Goal: Task Accomplishment & Management: Complete application form

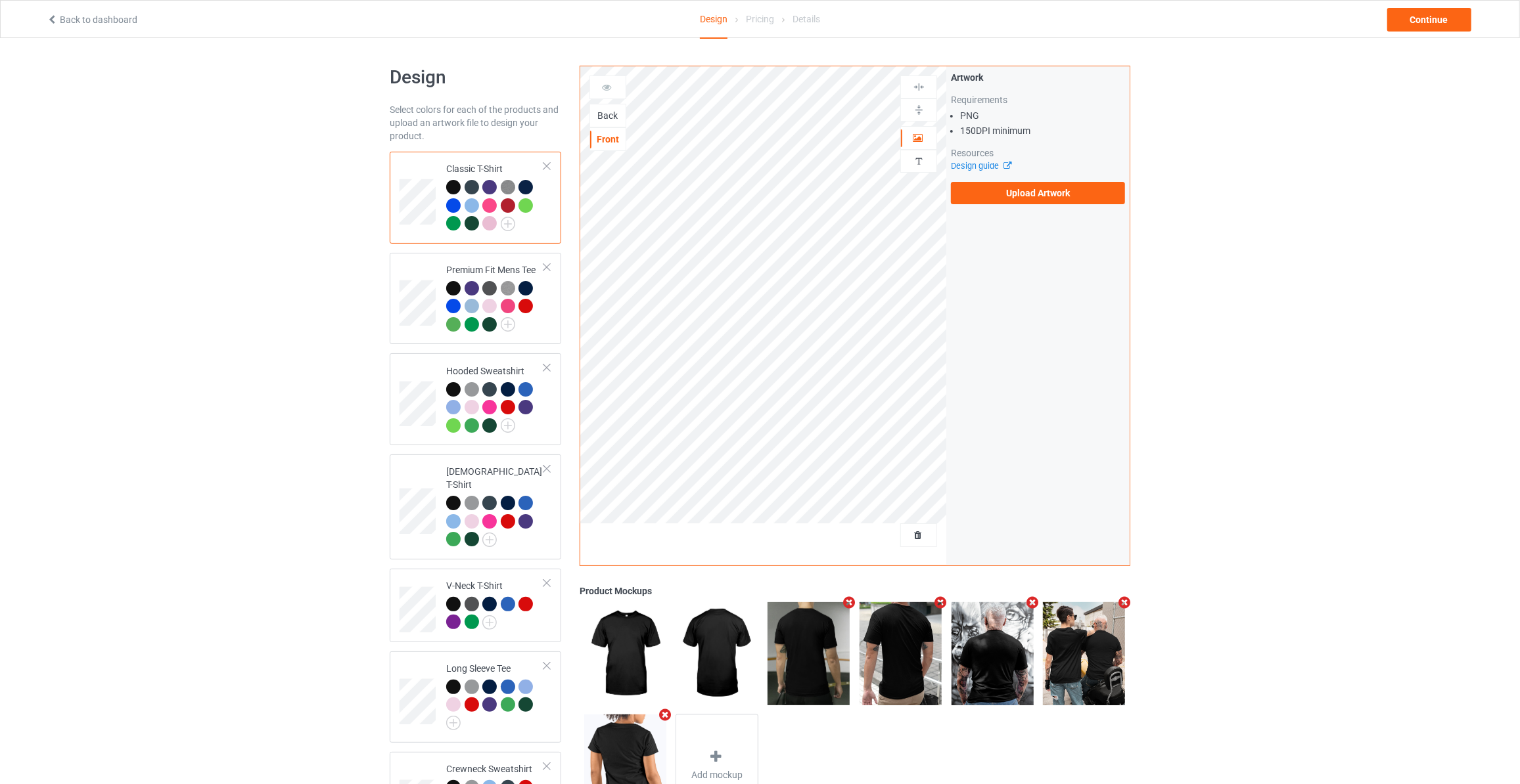
click at [605, 111] on div "Back" at bounding box center [608, 116] width 35 height 14
click at [1026, 191] on label "Upload Artwork" at bounding box center [1038, 193] width 174 height 22
click at [0, 0] on input "Upload Artwork" at bounding box center [0, 0] width 0 height 0
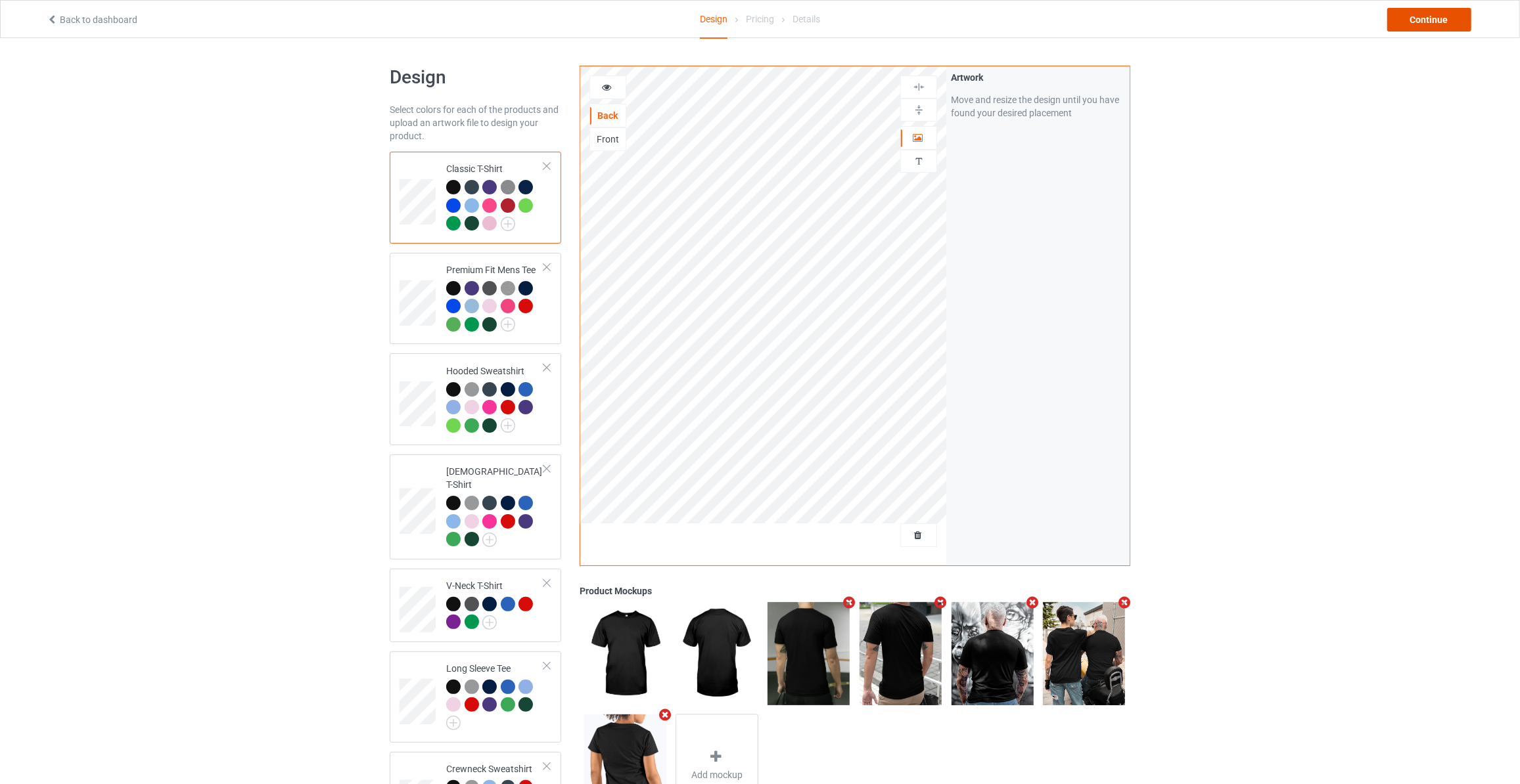
click at [1412, 19] on div "Continue" at bounding box center [1430, 19] width 84 height 24
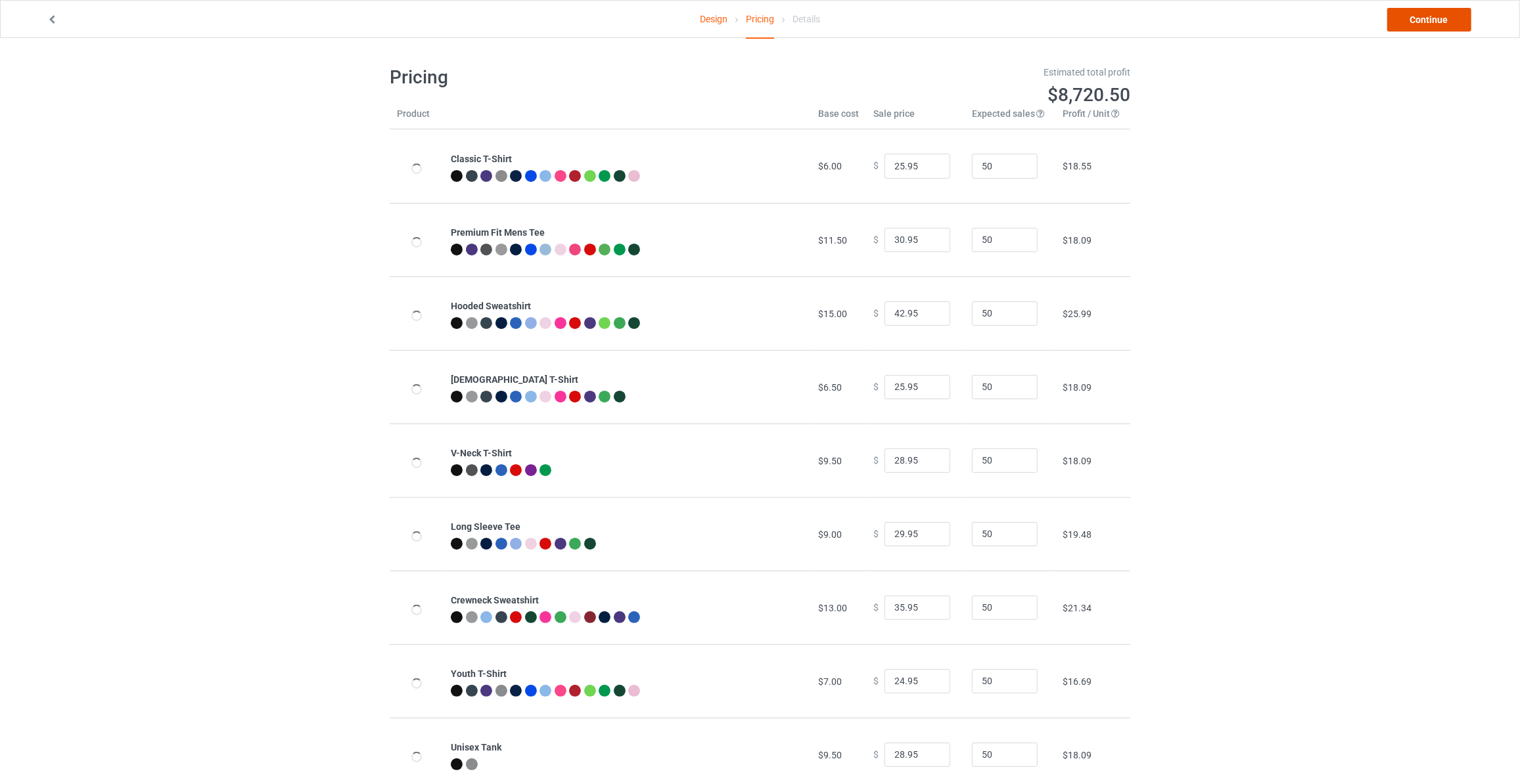
click at [1412, 19] on link "Continue" at bounding box center [1430, 19] width 84 height 24
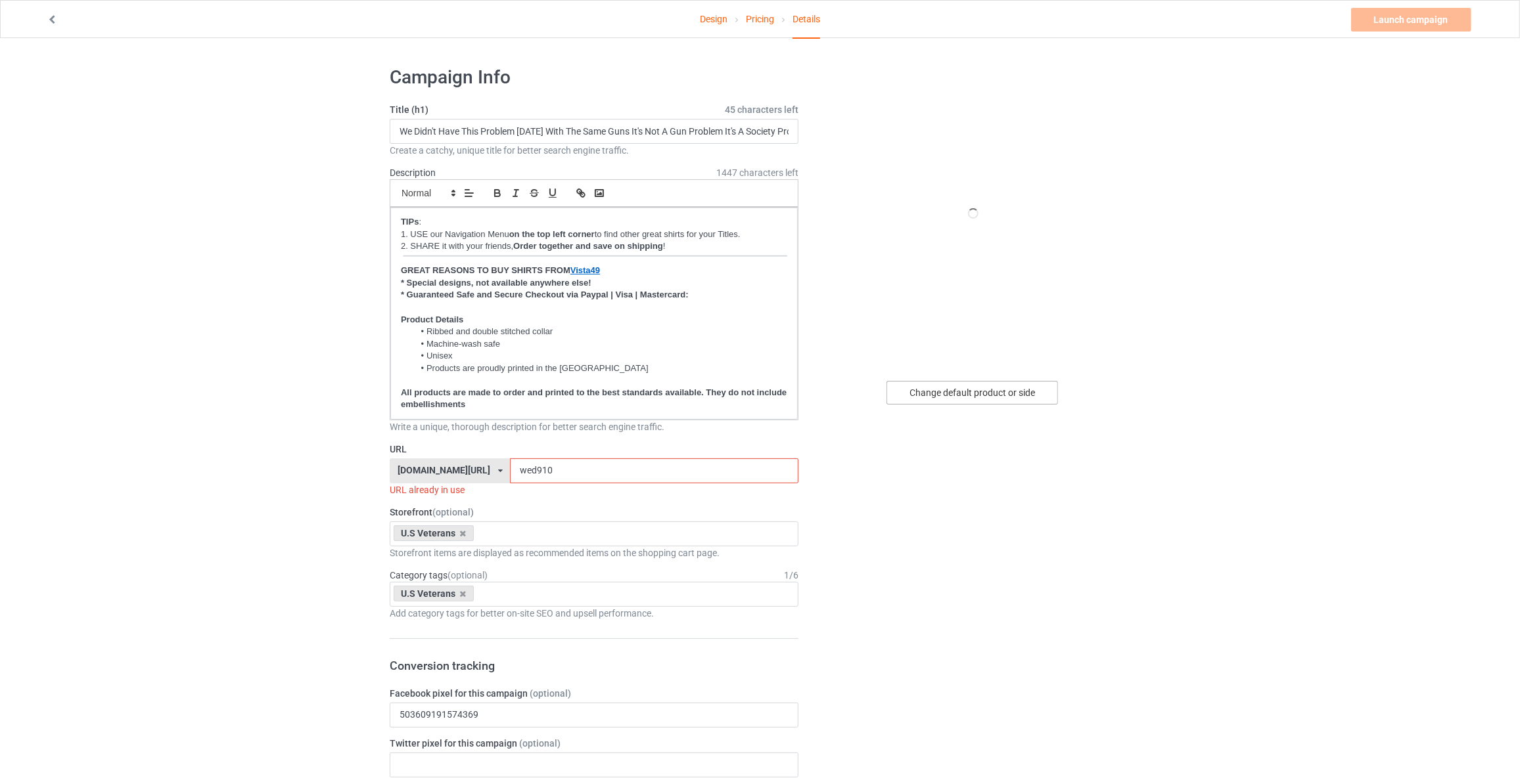
click at [975, 384] on div "Change default product or side" at bounding box center [972, 392] width 171 height 24
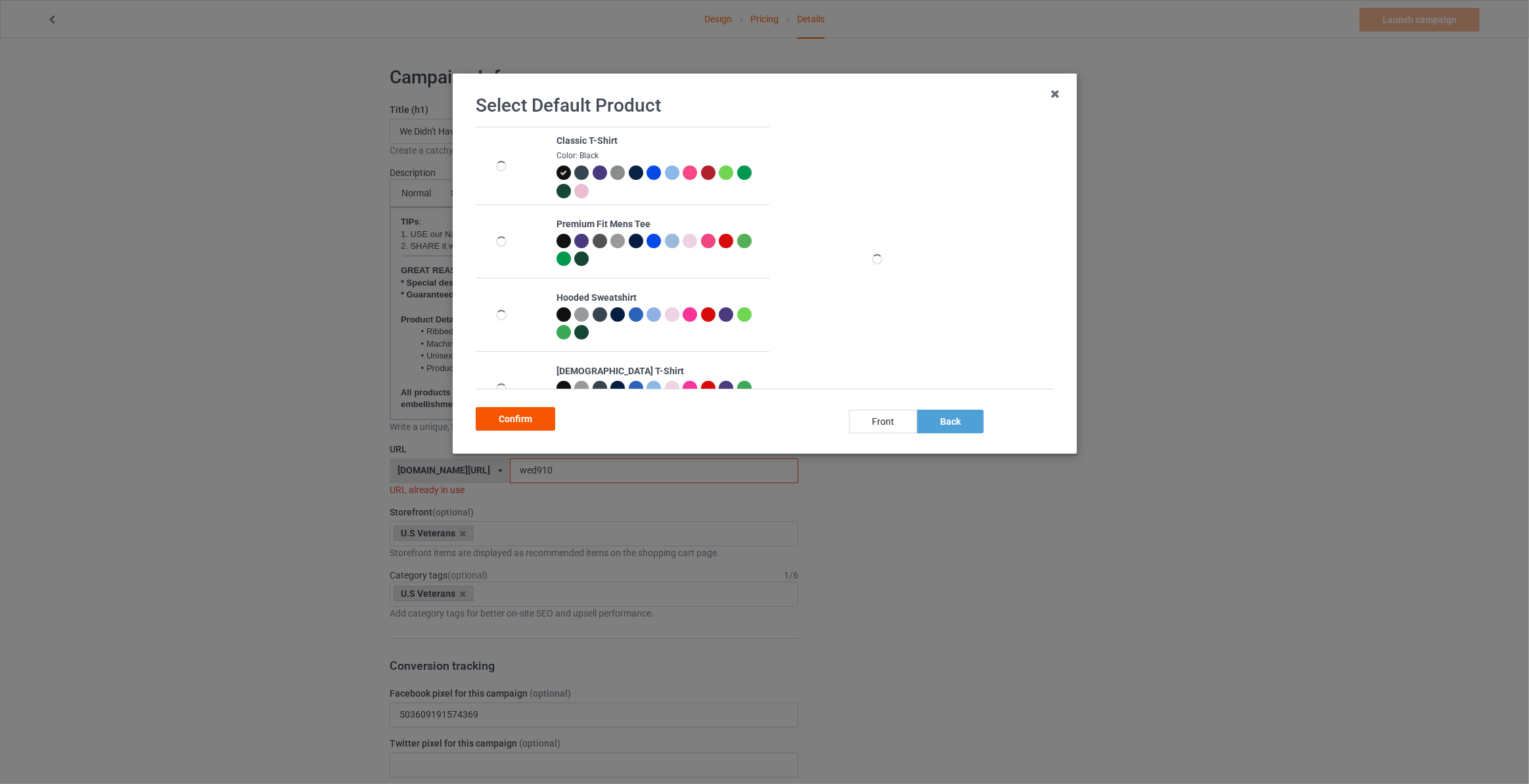
click at [535, 419] on div "Confirm" at bounding box center [515, 419] width 79 height 24
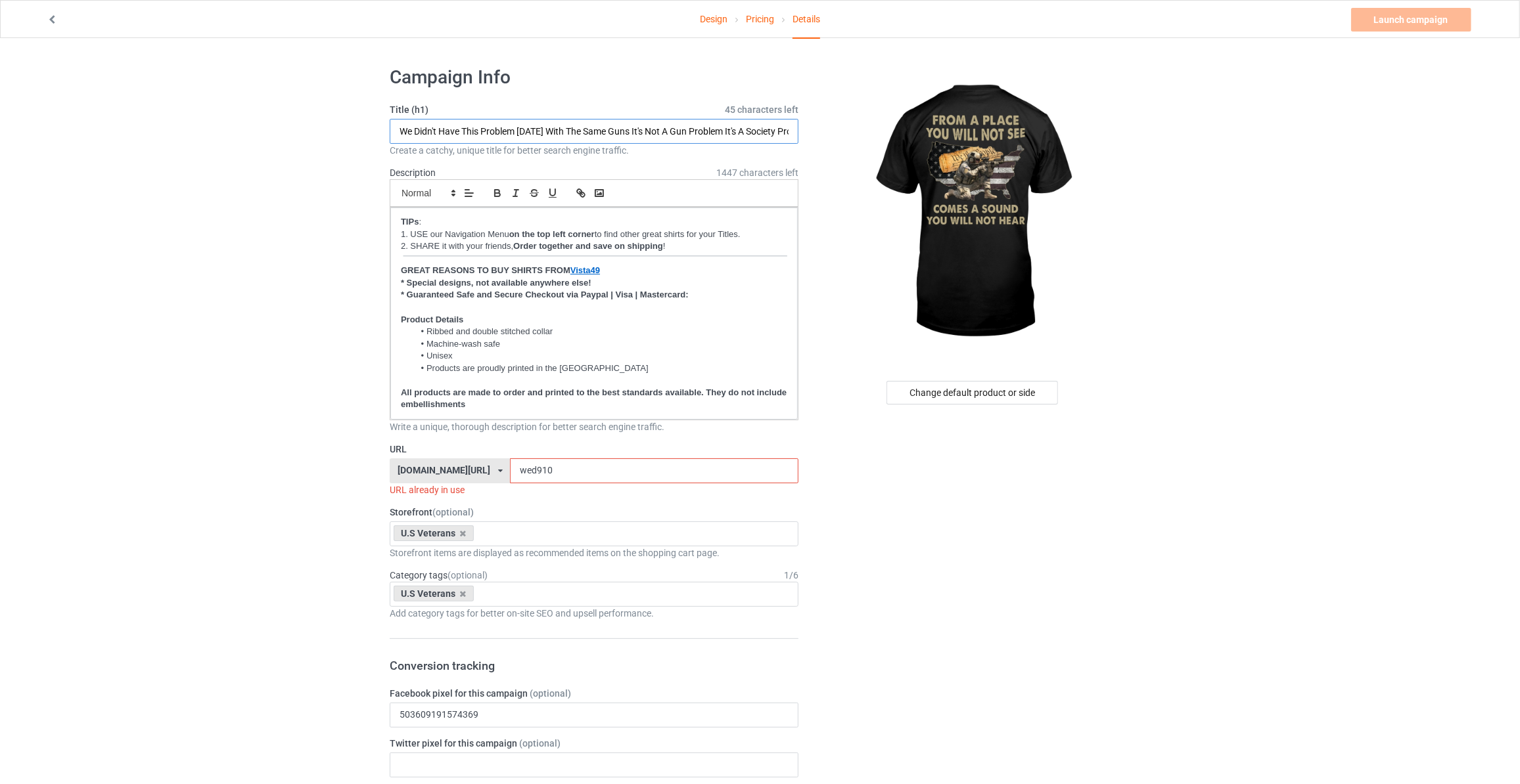
click at [662, 123] on input "We Didn't Have This Problem [DATE] With The Same Guns It's Not A Gun Problem It…" at bounding box center [594, 132] width 409 height 25
type input "From A Place You Will Not See Comes A Sound You Will Not Hear"
drag, startPoint x: 570, startPoint y: 468, endPoint x: 303, endPoint y: 465, distance: 267.0
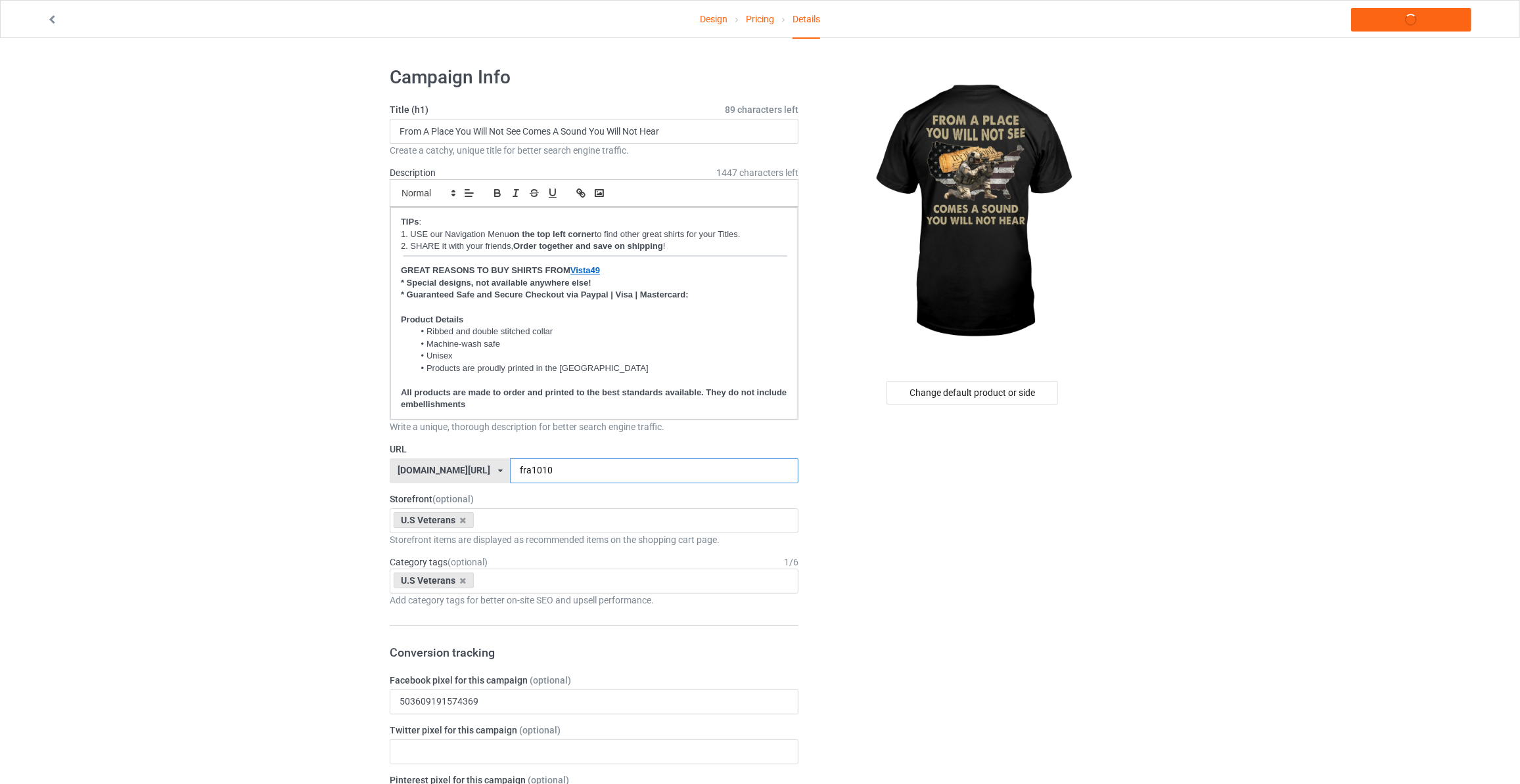
type input "fra1010"
click at [1399, 16] on link "Launch campaign" at bounding box center [1411, 19] width 120 height 24
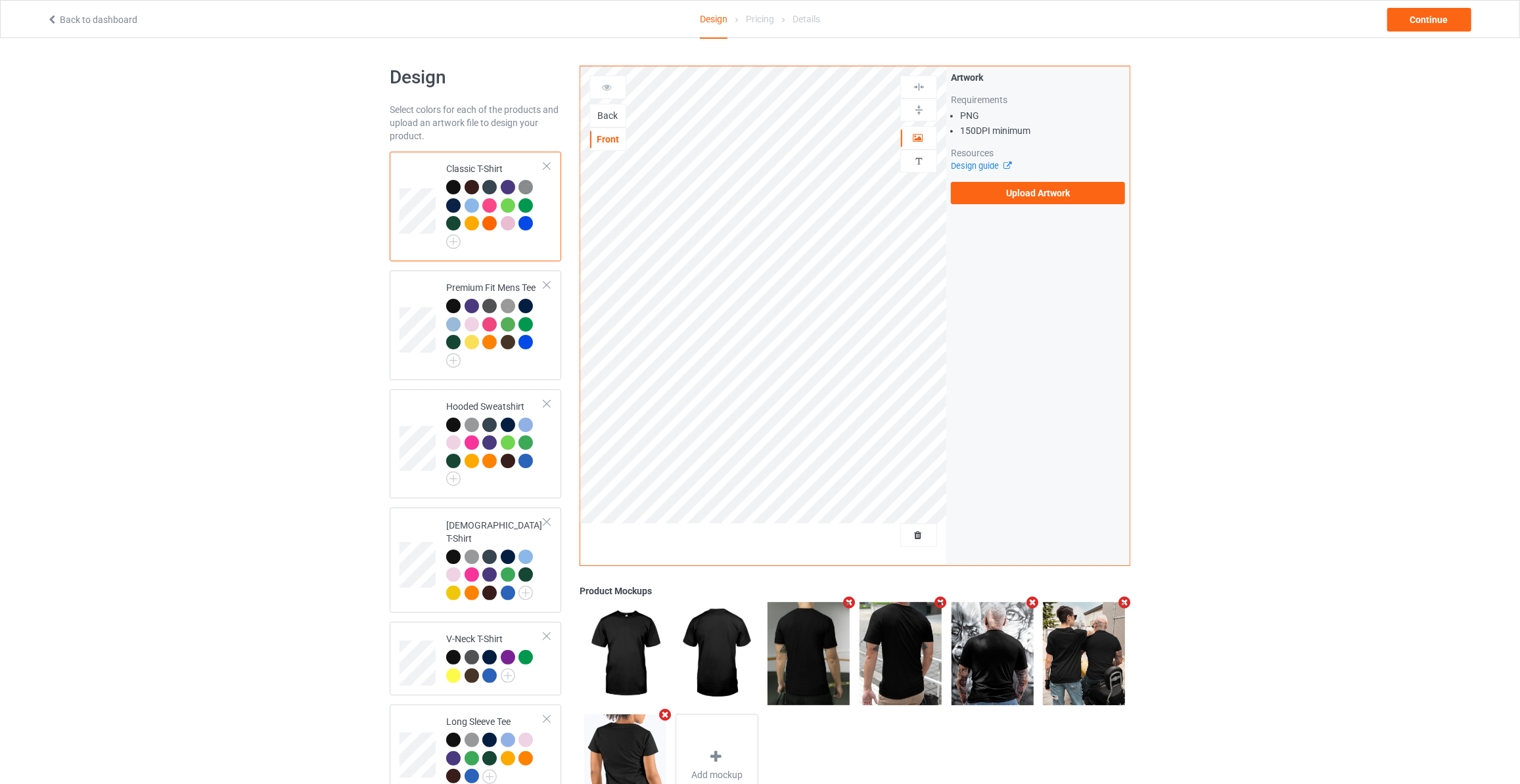
click at [601, 111] on div "Back" at bounding box center [608, 116] width 35 height 14
click at [1018, 191] on label "Upload Artwork" at bounding box center [1038, 193] width 174 height 22
click at [0, 0] on input "Upload Artwork" at bounding box center [0, 0] width 0 height 0
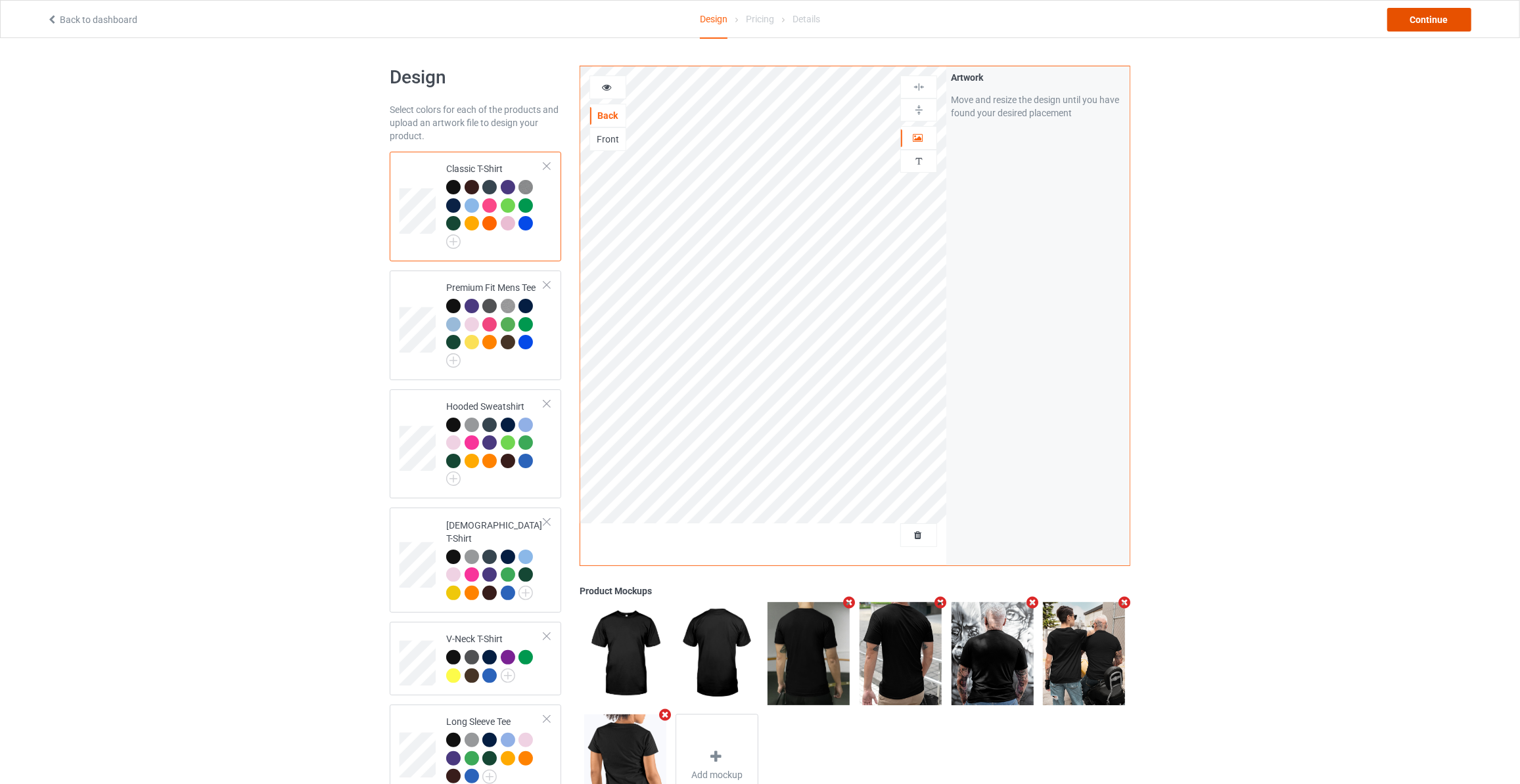
click at [1467, 11] on div "Continue" at bounding box center [1430, 19] width 84 height 24
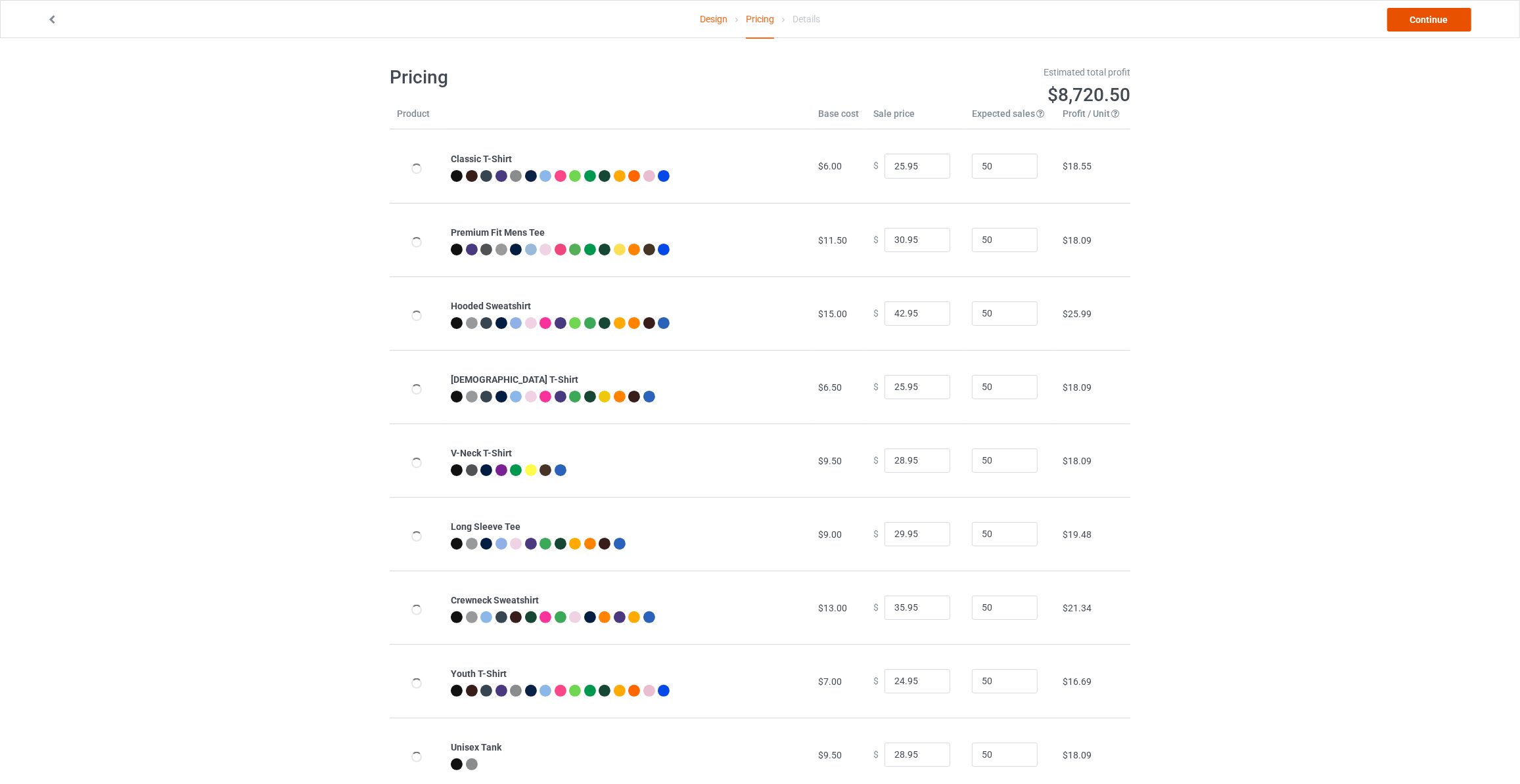
click at [1467, 11] on link "Continue" at bounding box center [1430, 19] width 84 height 24
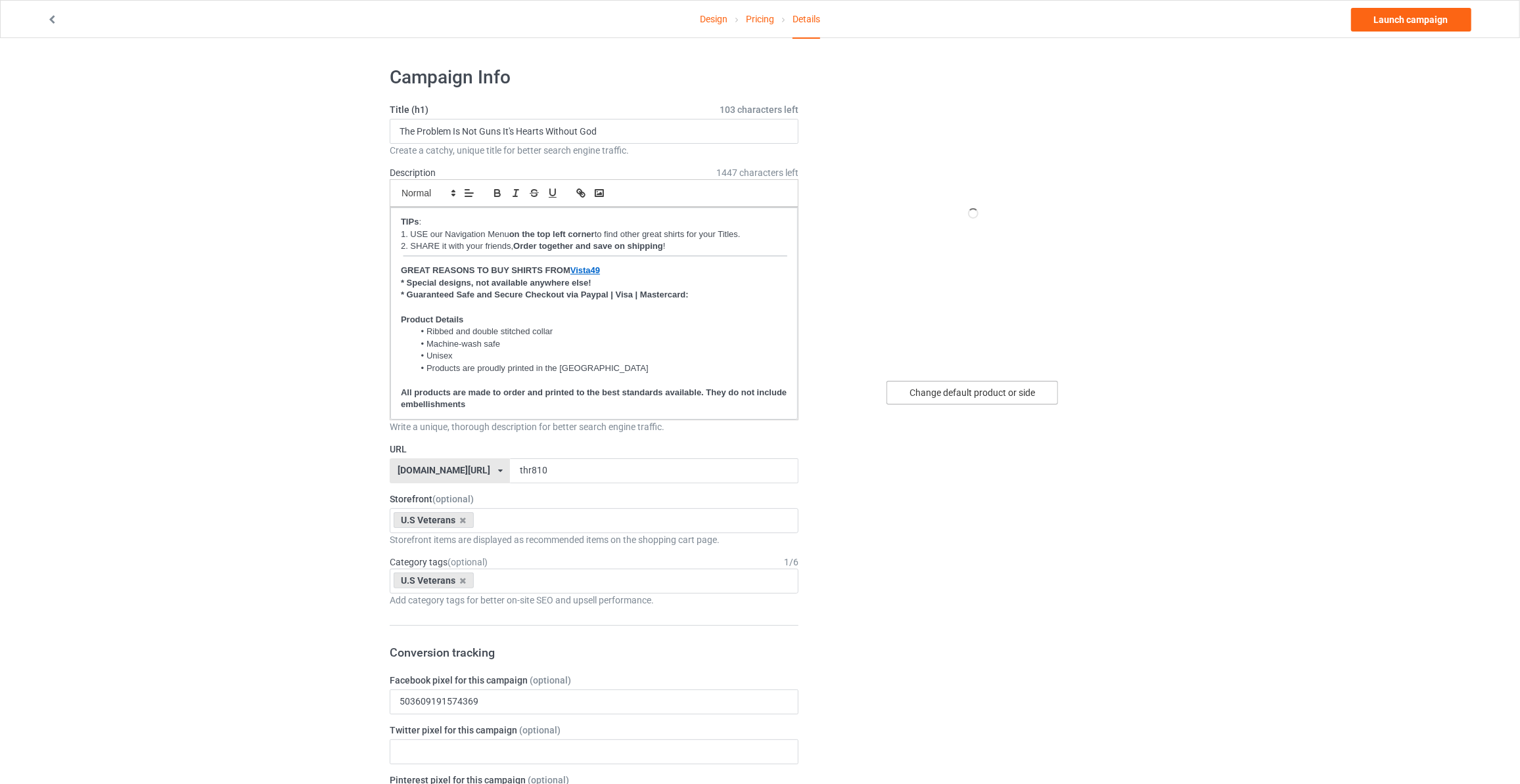
click at [996, 388] on div "Change default product or side" at bounding box center [972, 392] width 171 height 24
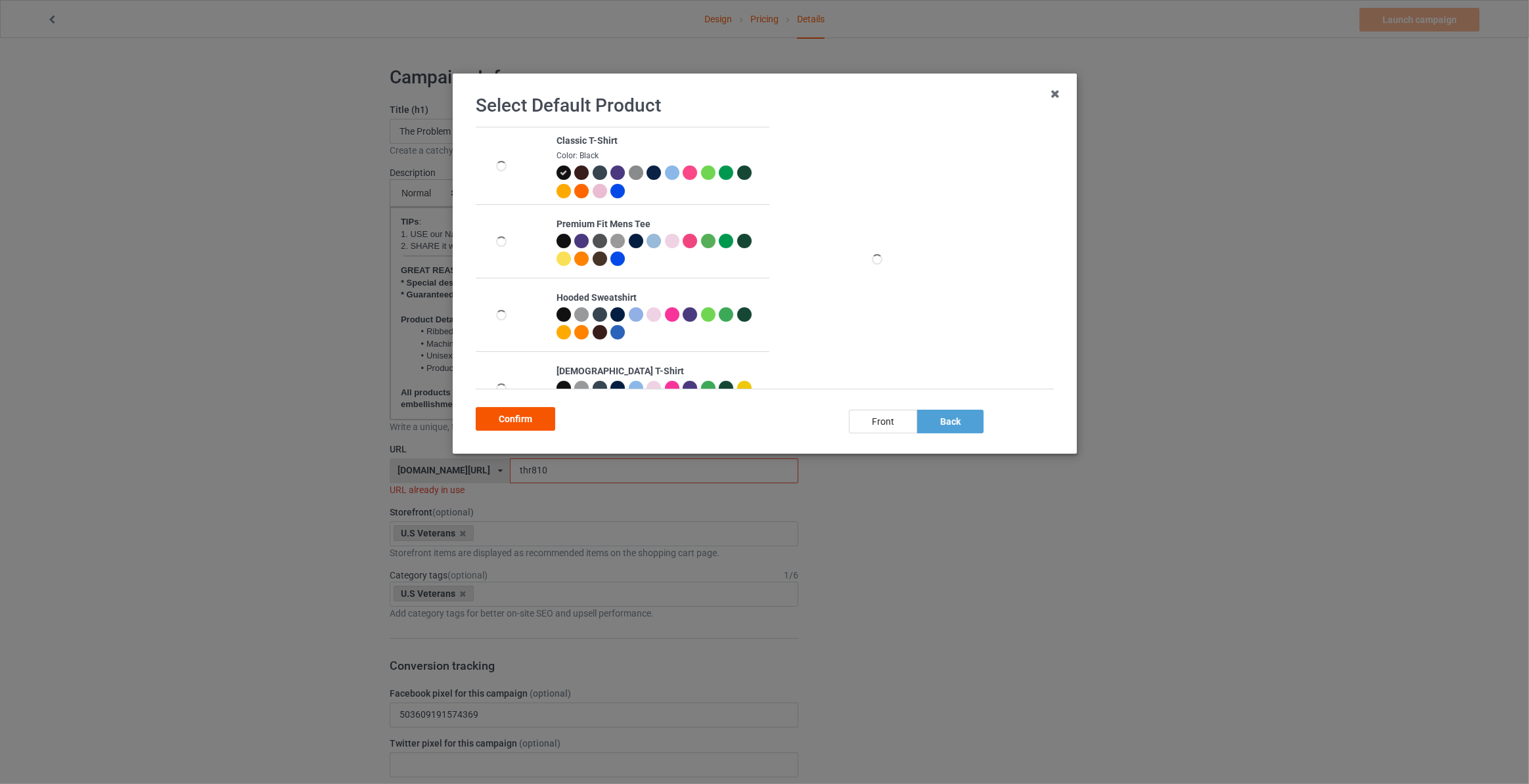
click at [503, 410] on div "Confirm" at bounding box center [515, 419] width 79 height 24
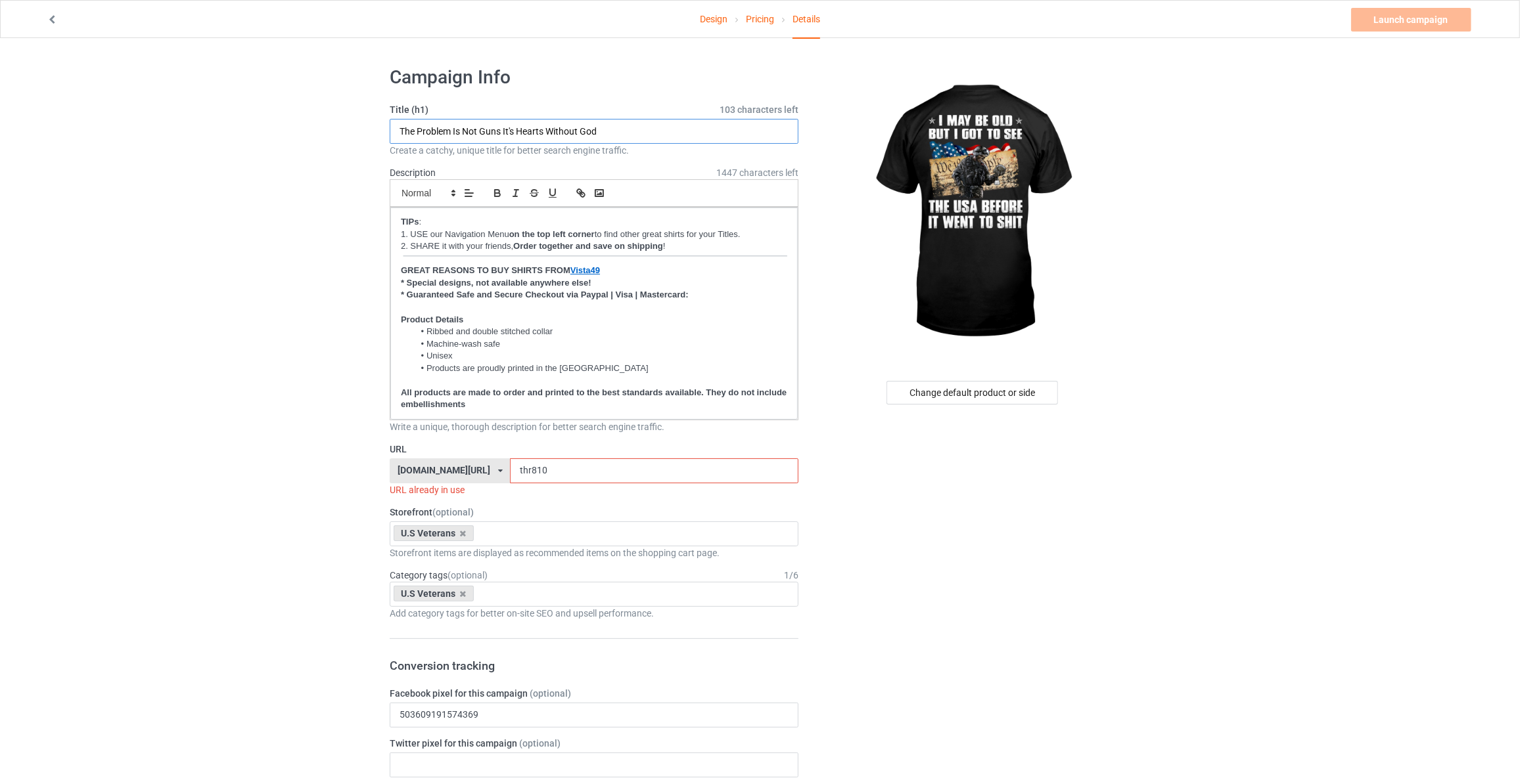
click at [609, 127] on input "The Problem Is Not Guns It's Hearts Without God" at bounding box center [594, 132] width 409 height 25
type input "I May Be Old But I Got To See The USA Before It Went To S"
drag, startPoint x: 365, startPoint y: 466, endPoint x: 181, endPoint y: 463, distance: 184.0
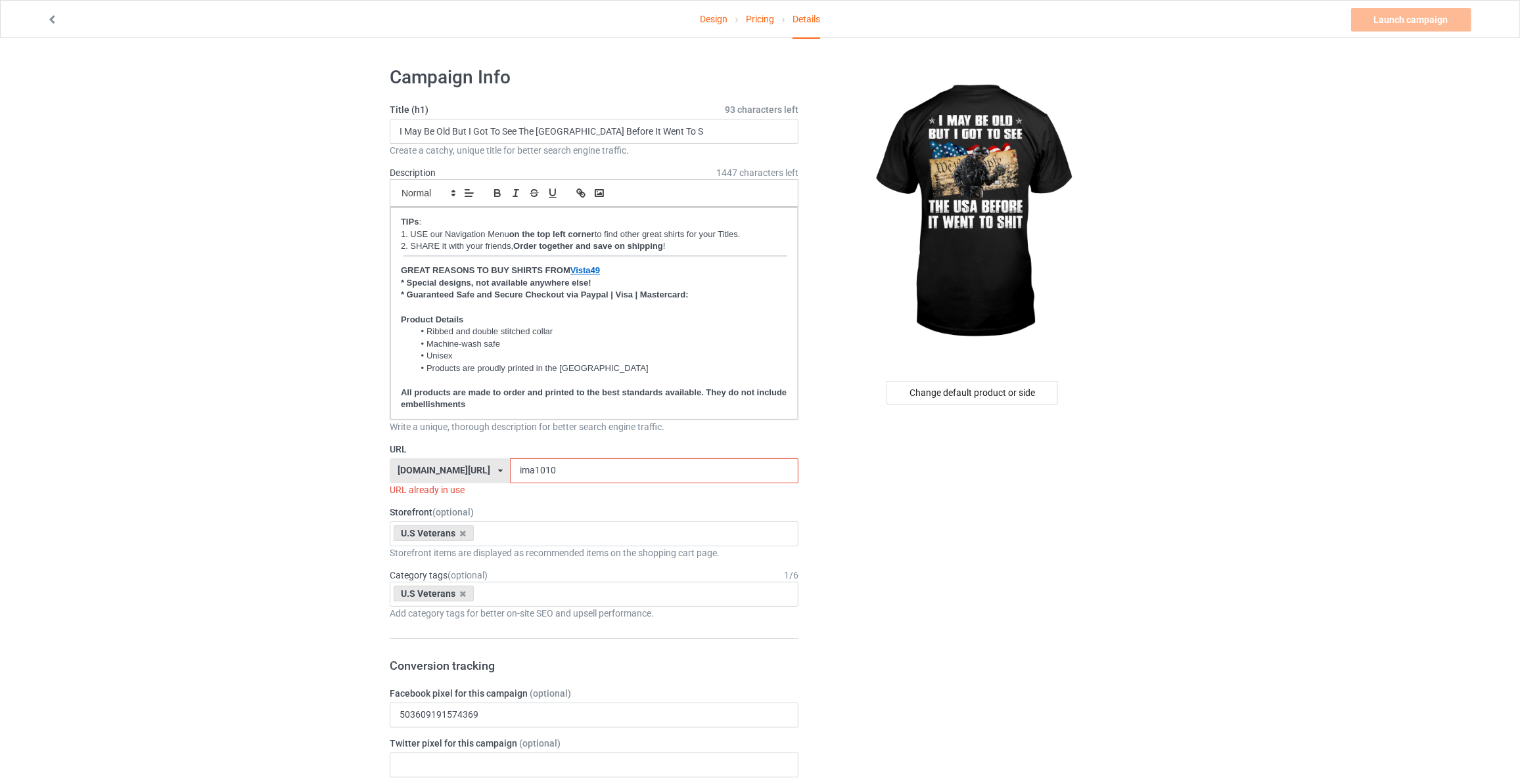
click at [510, 468] on input "ima1010" at bounding box center [654, 471] width 288 height 25
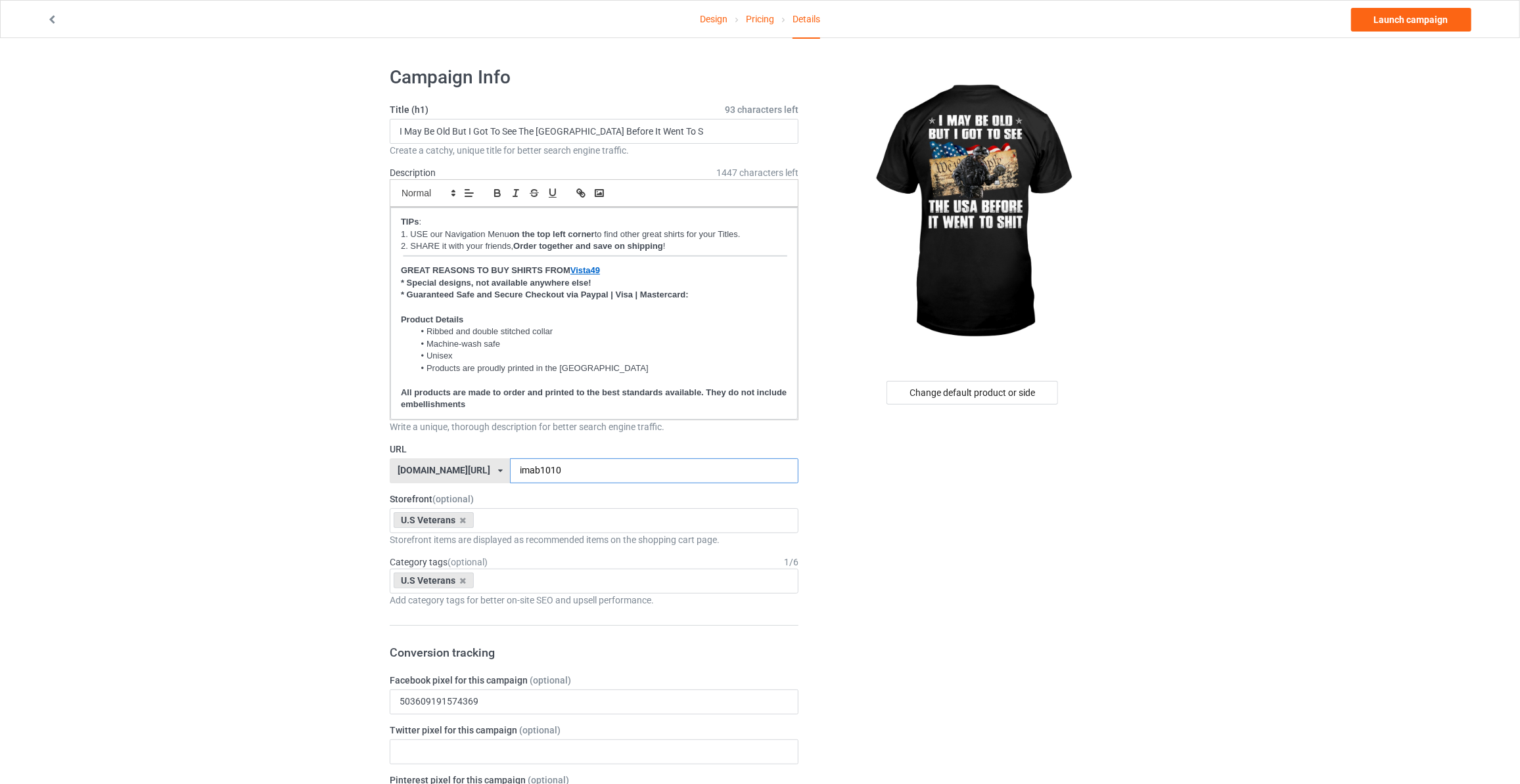
type input "imab1010"
click at [1388, 20] on link "Launch campaign" at bounding box center [1411, 19] width 120 height 24
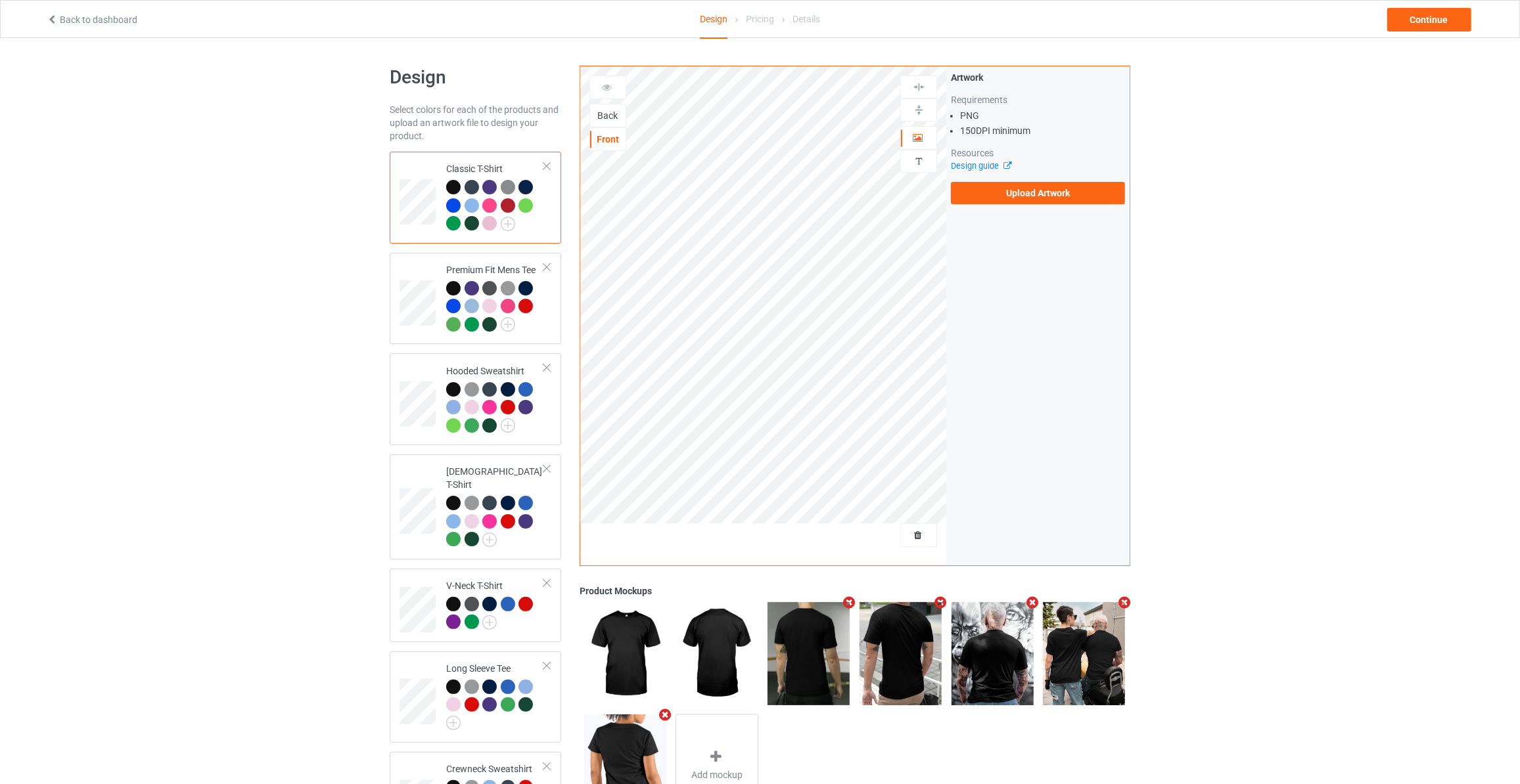
click at [606, 111] on div "Back" at bounding box center [608, 116] width 35 height 14
click at [1038, 197] on label "Upload Artwork" at bounding box center [1038, 193] width 174 height 22
click at [0, 0] on input "Upload Artwork" at bounding box center [0, 0] width 0 height 0
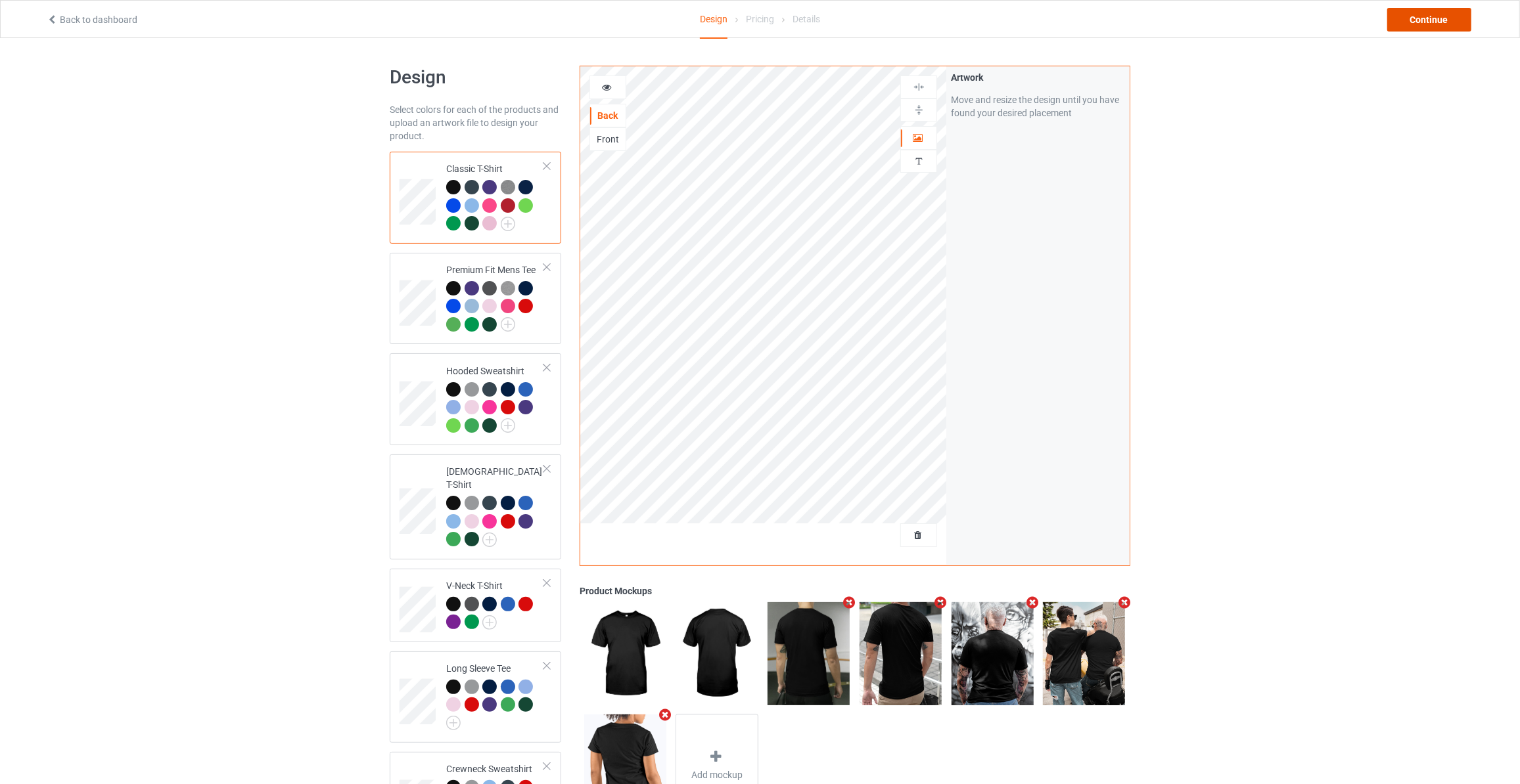
click at [1387, 13] on div "Continue" at bounding box center [1430, 19] width 84 height 24
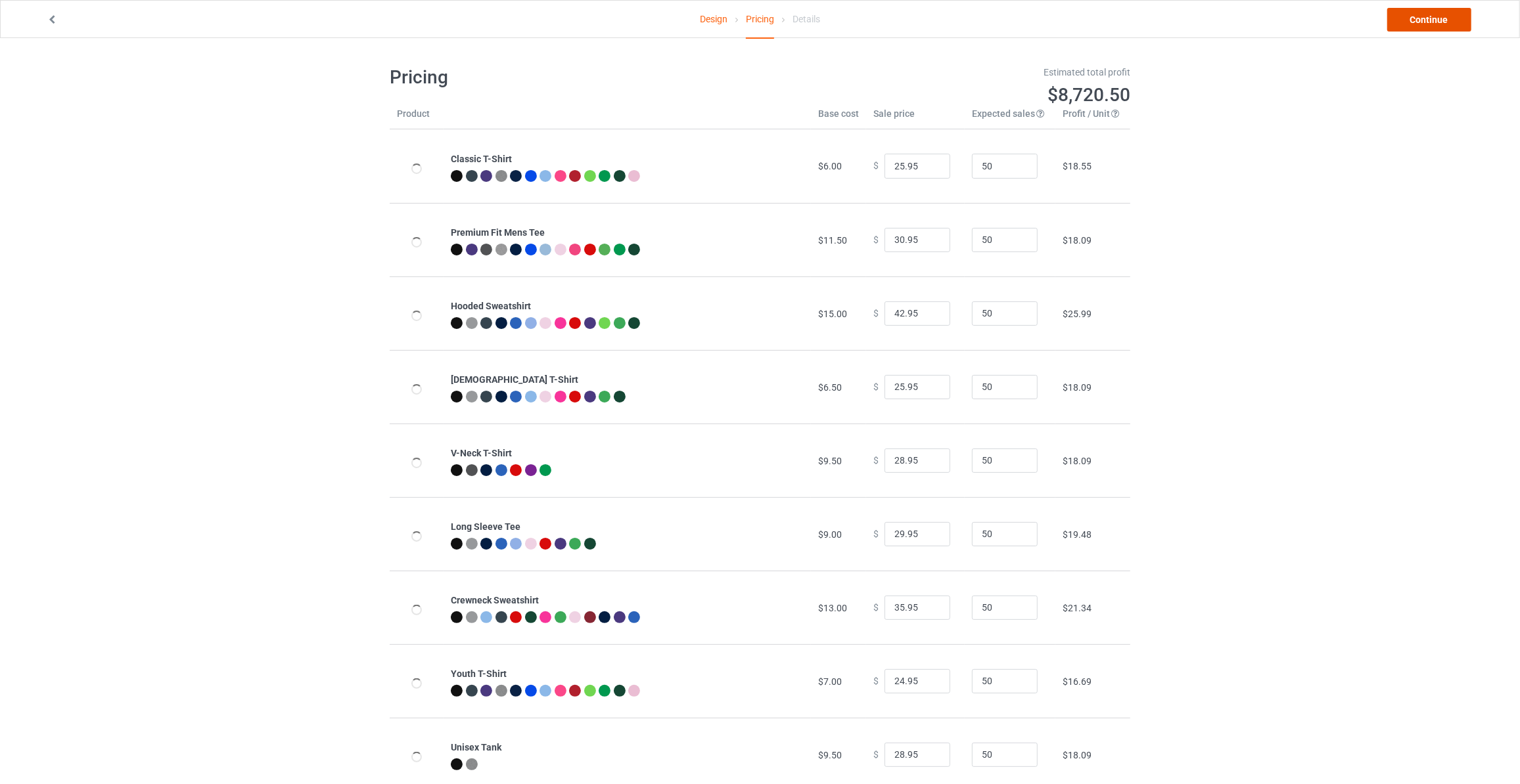
click at [1409, 17] on link "Continue" at bounding box center [1430, 19] width 84 height 24
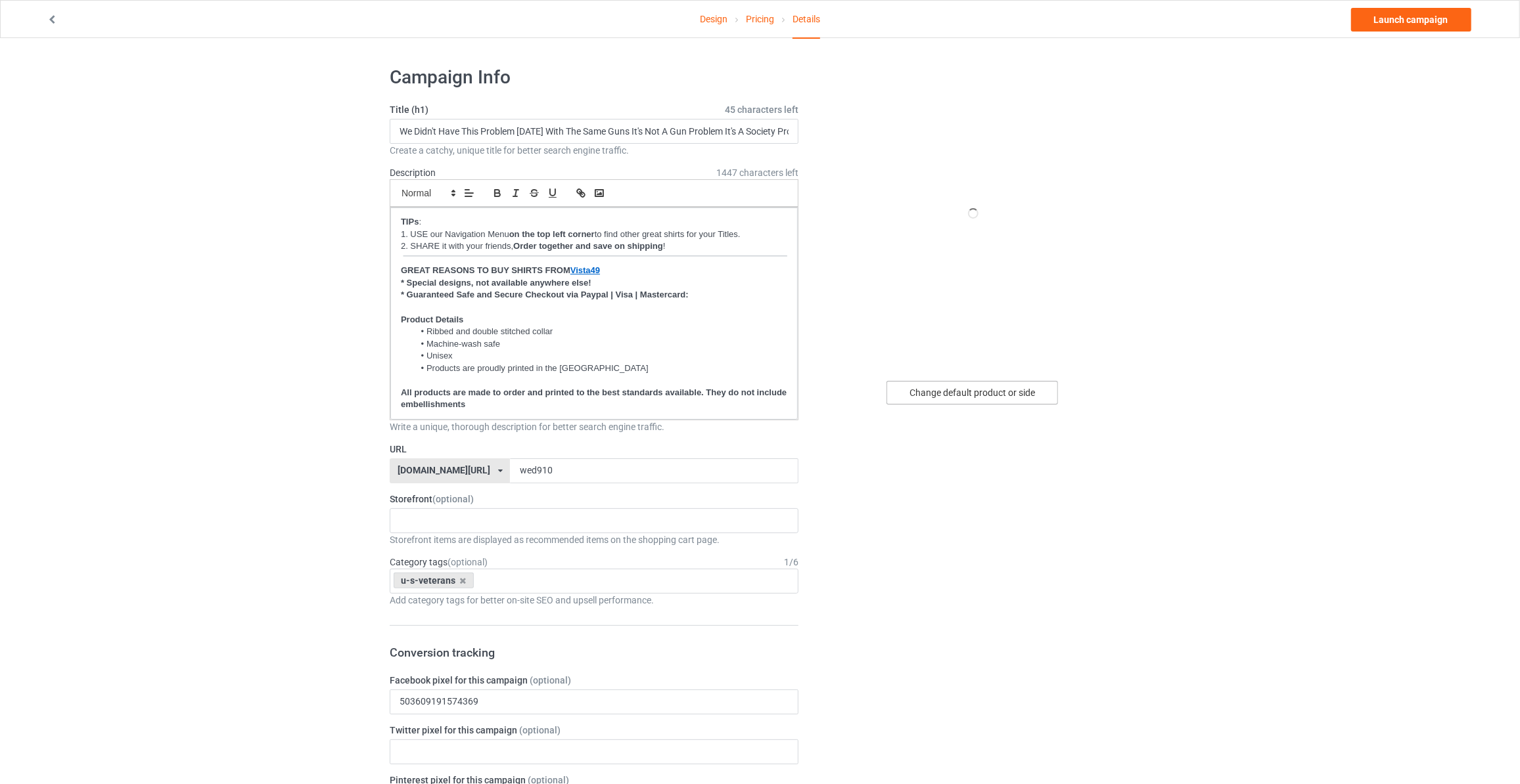
click at [1026, 384] on div "Change default product or side" at bounding box center [972, 392] width 171 height 24
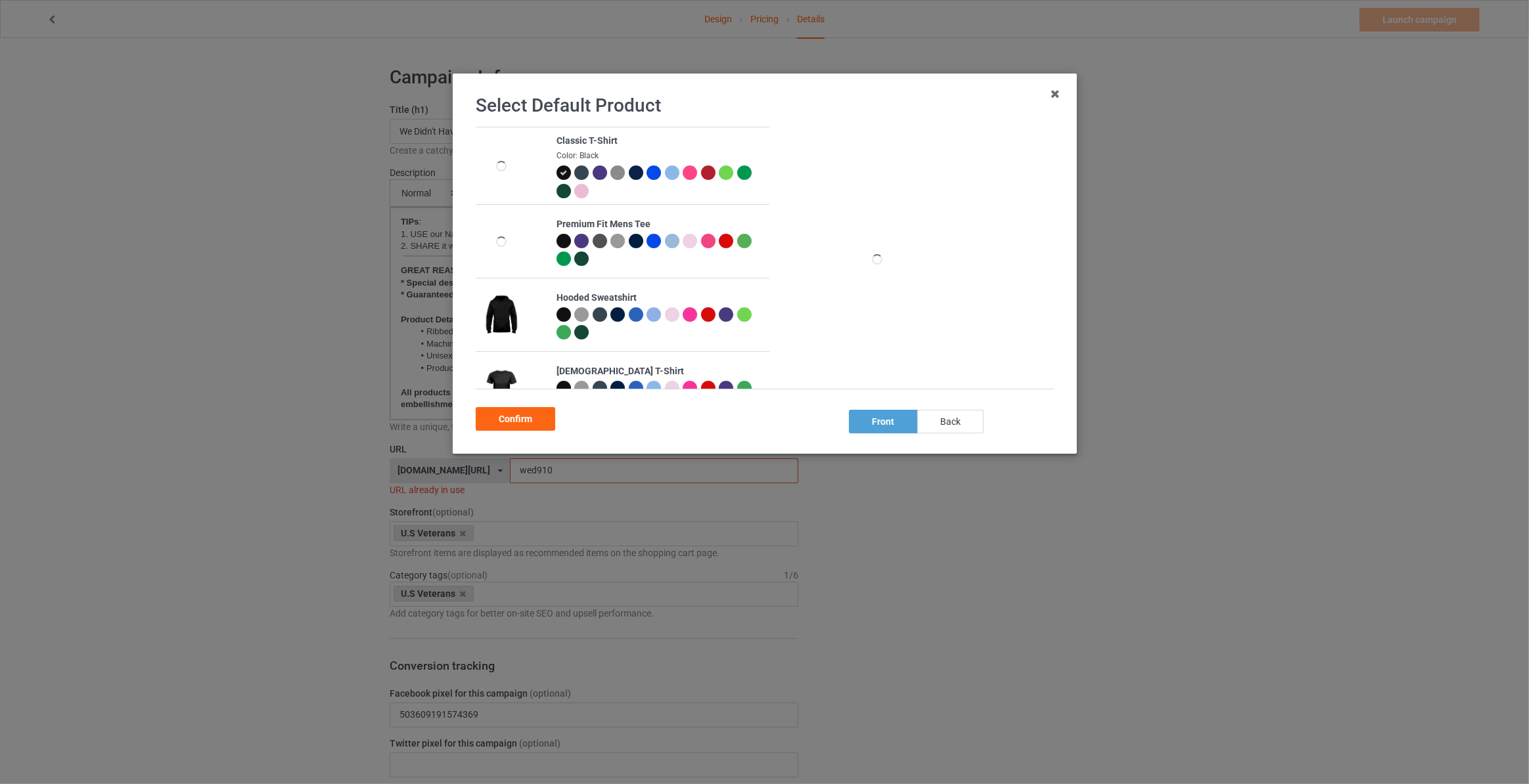
click at [969, 422] on div "back" at bounding box center [950, 422] width 67 height 24
click at [525, 420] on div "Confirm" at bounding box center [515, 419] width 79 height 24
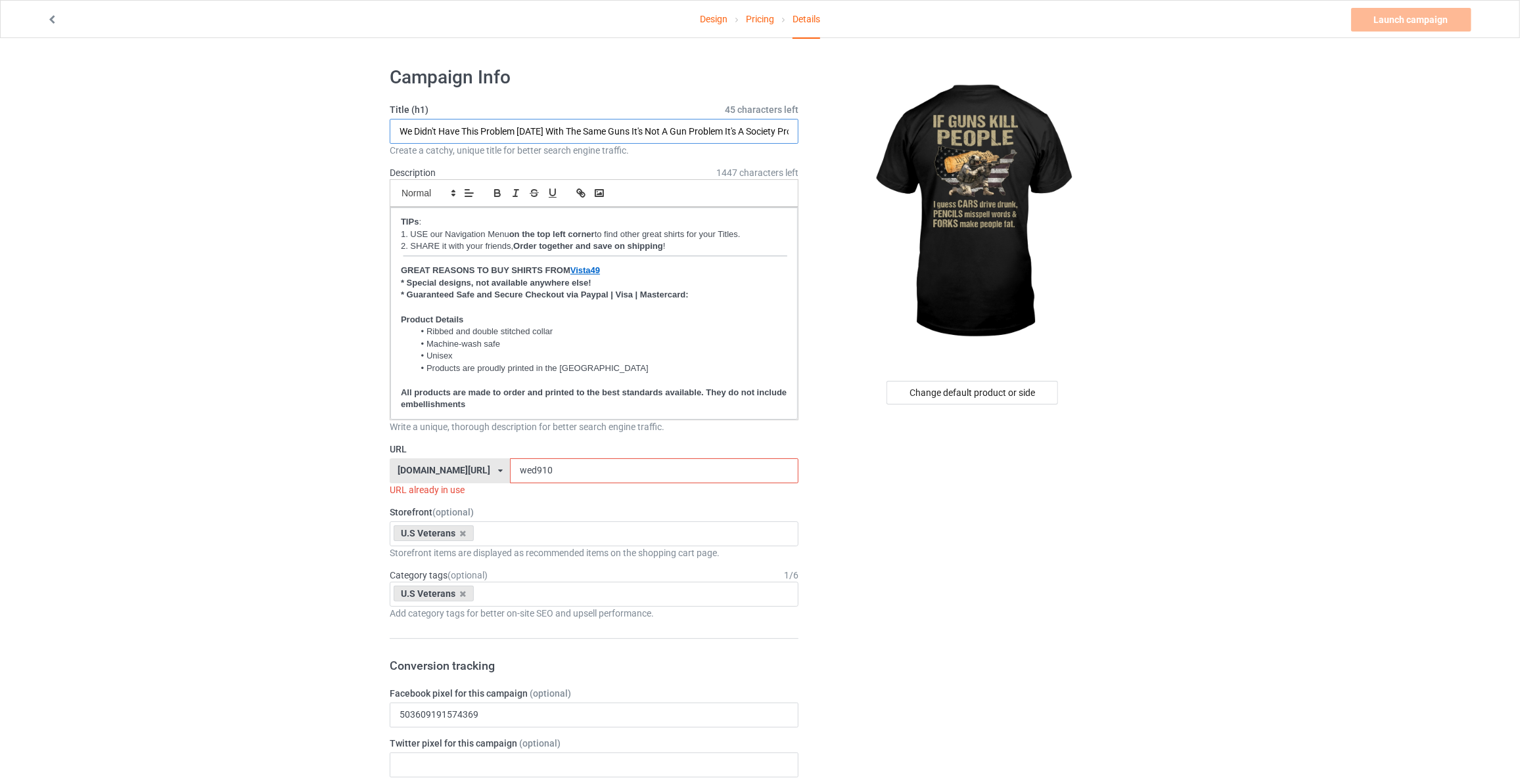
click at [627, 127] on input "We Didn't Have This Problem [DATE] With The Same Guns It's Not A Gun Problem It…" at bounding box center [594, 132] width 409 height 25
type input "If Guns Kill People"
drag, startPoint x: 540, startPoint y: 463, endPoint x: 50, endPoint y: 436, distance: 490.7
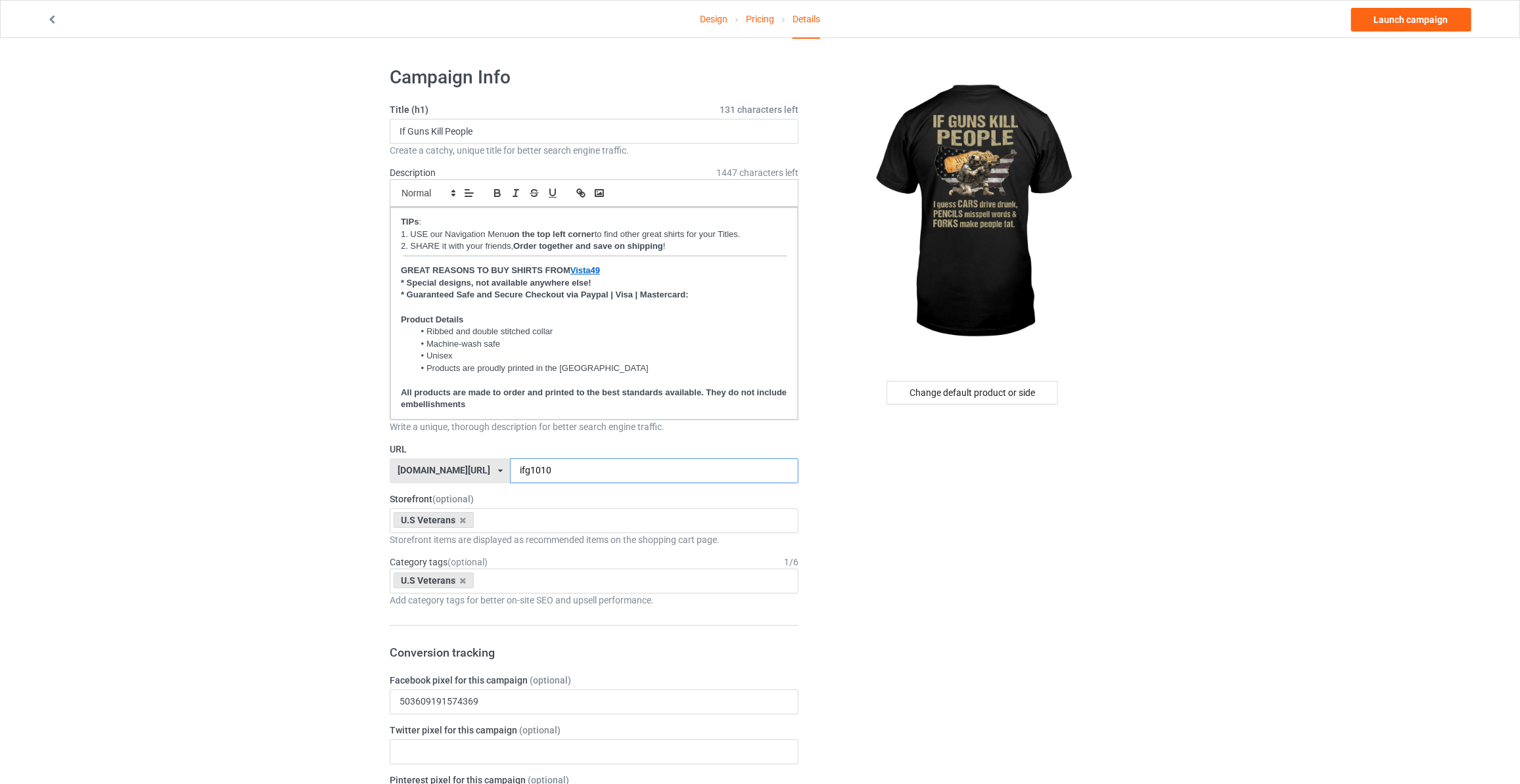
type input "ifg1010"
click at [1420, 20] on link "Launch campaign" at bounding box center [1411, 19] width 120 height 24
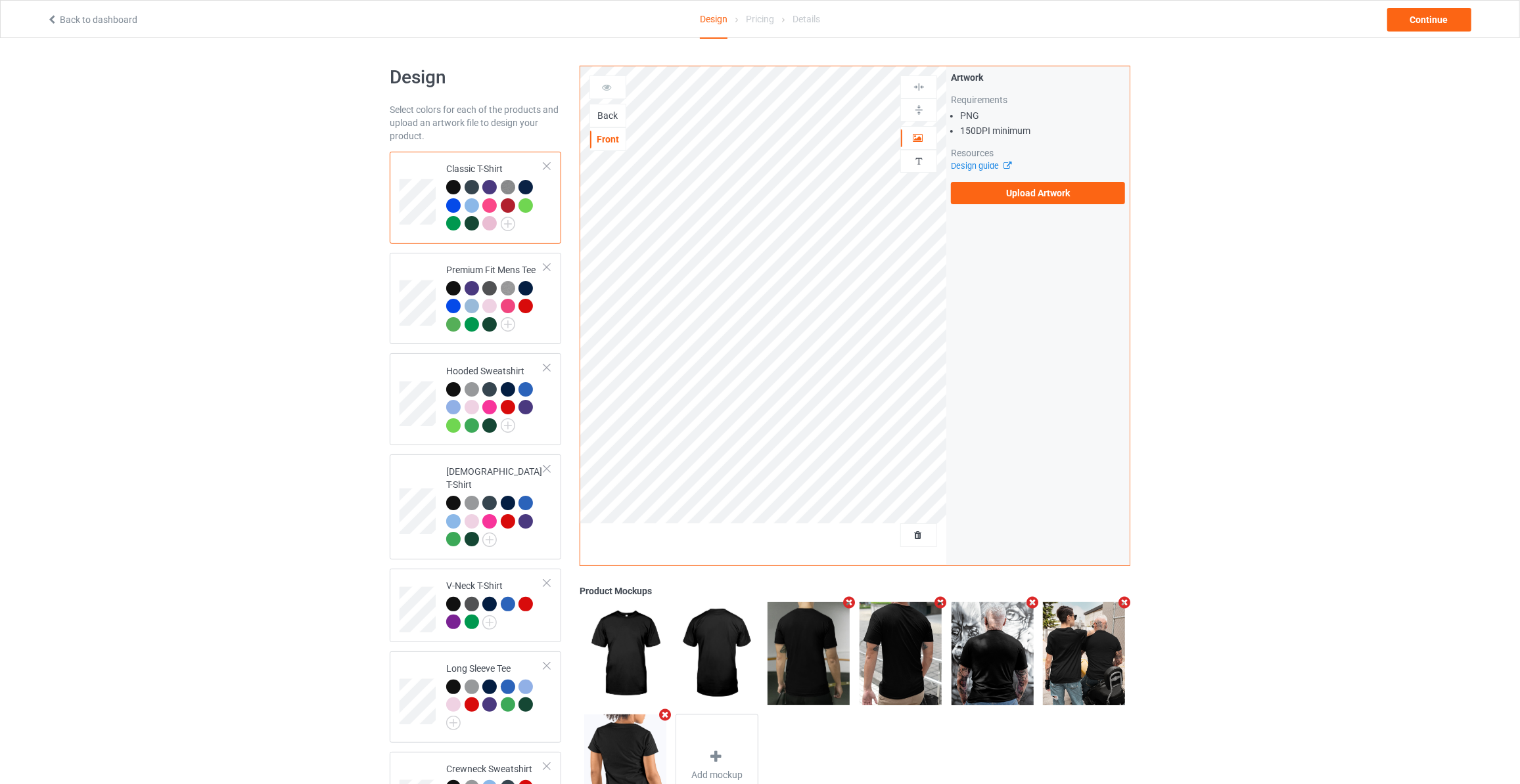
click at [611, 111] on div "Back" at bounding box center [608, 116] width 35 height 14
click at [975, 194] on label "Upload Artwork" at bounding box center [1038, 193] width 174 height 22
click at [0, 0] on input "Upload Artwork" at bounding box center [0, 0] width 0 height 0
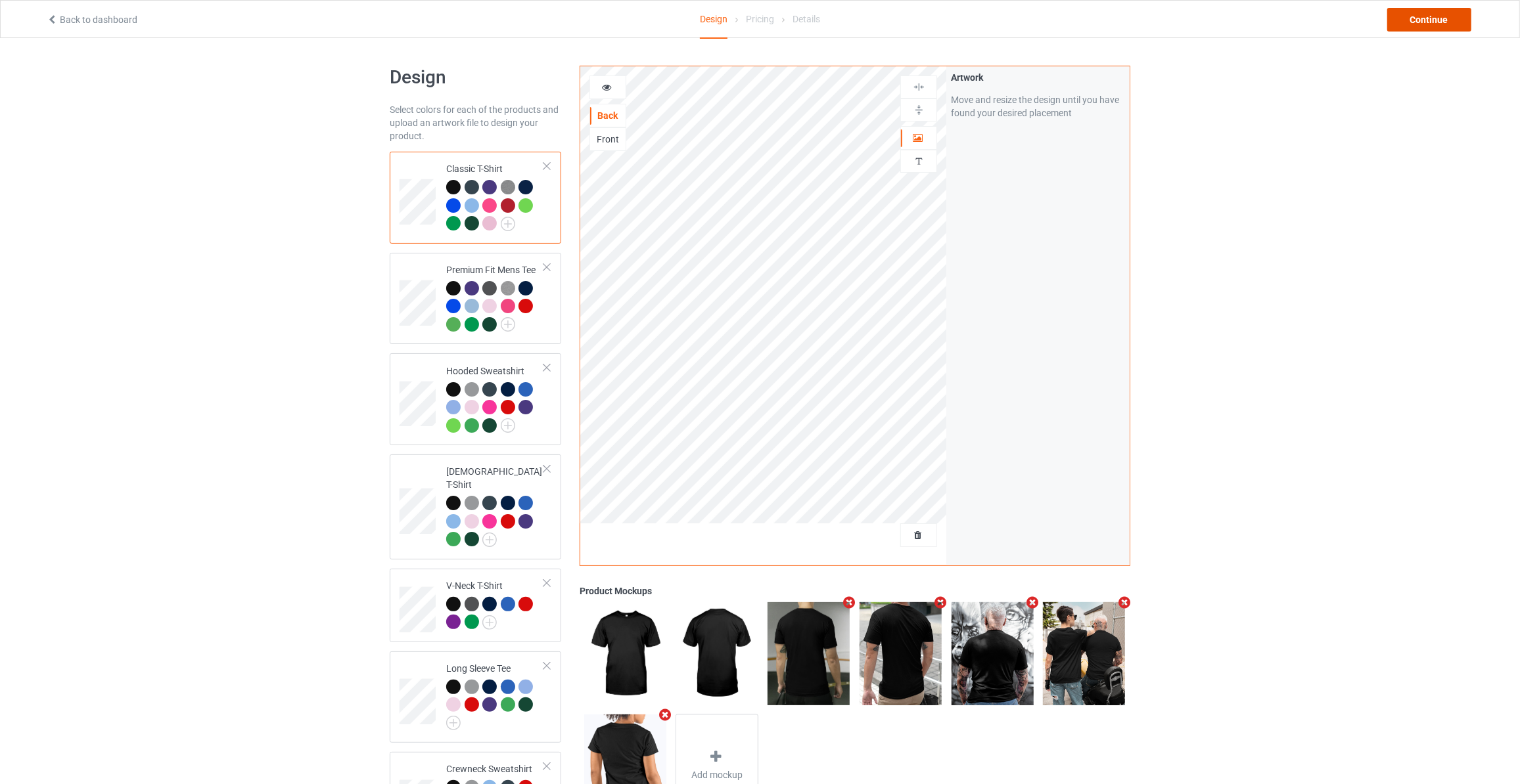
click at [1396, 22] on div "Continue" at bounding box center [1430, 19] width 84 height 24
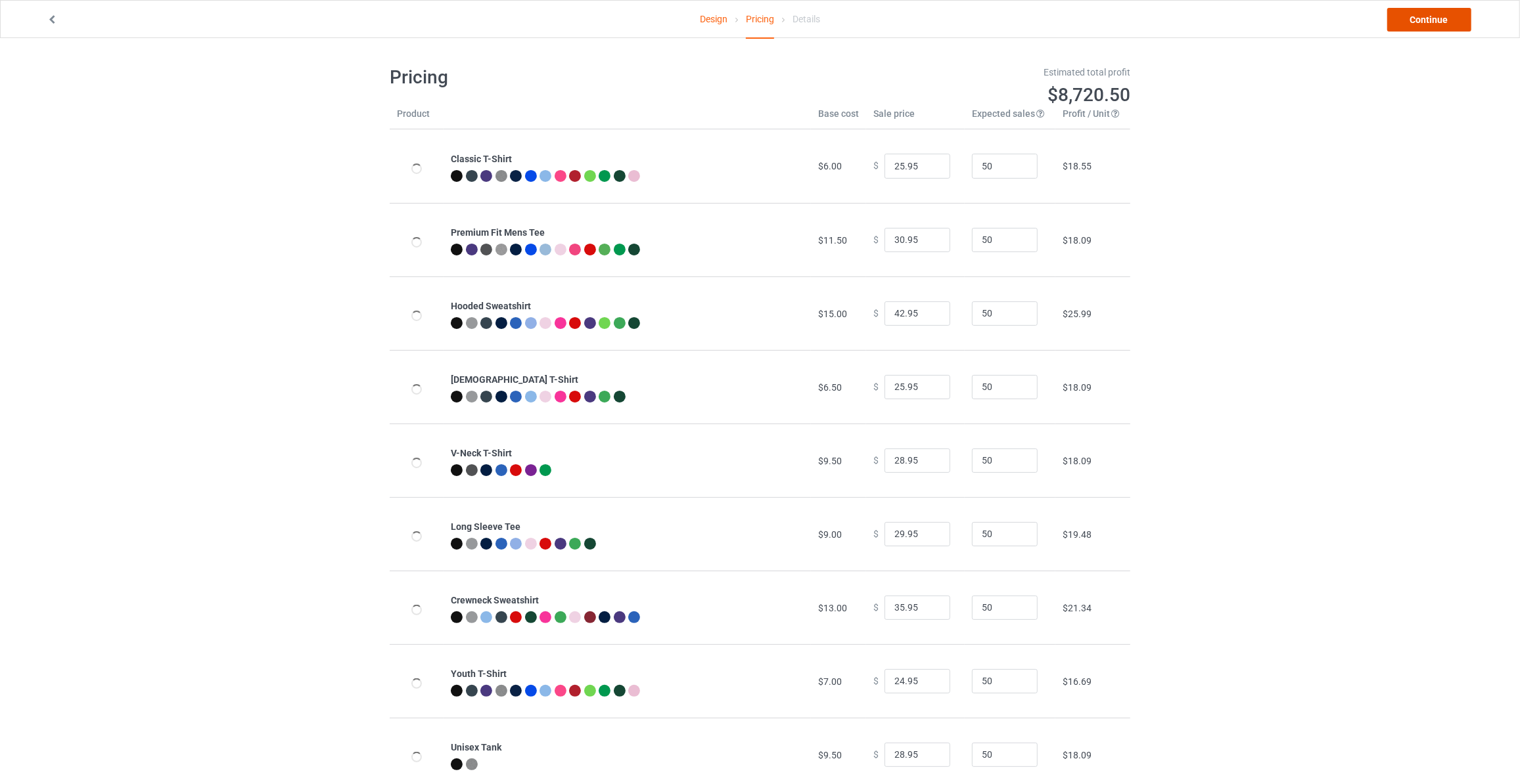
click at [1396, 22] on link "Continue" at bounding box center [1430, 19] width 84 height 24
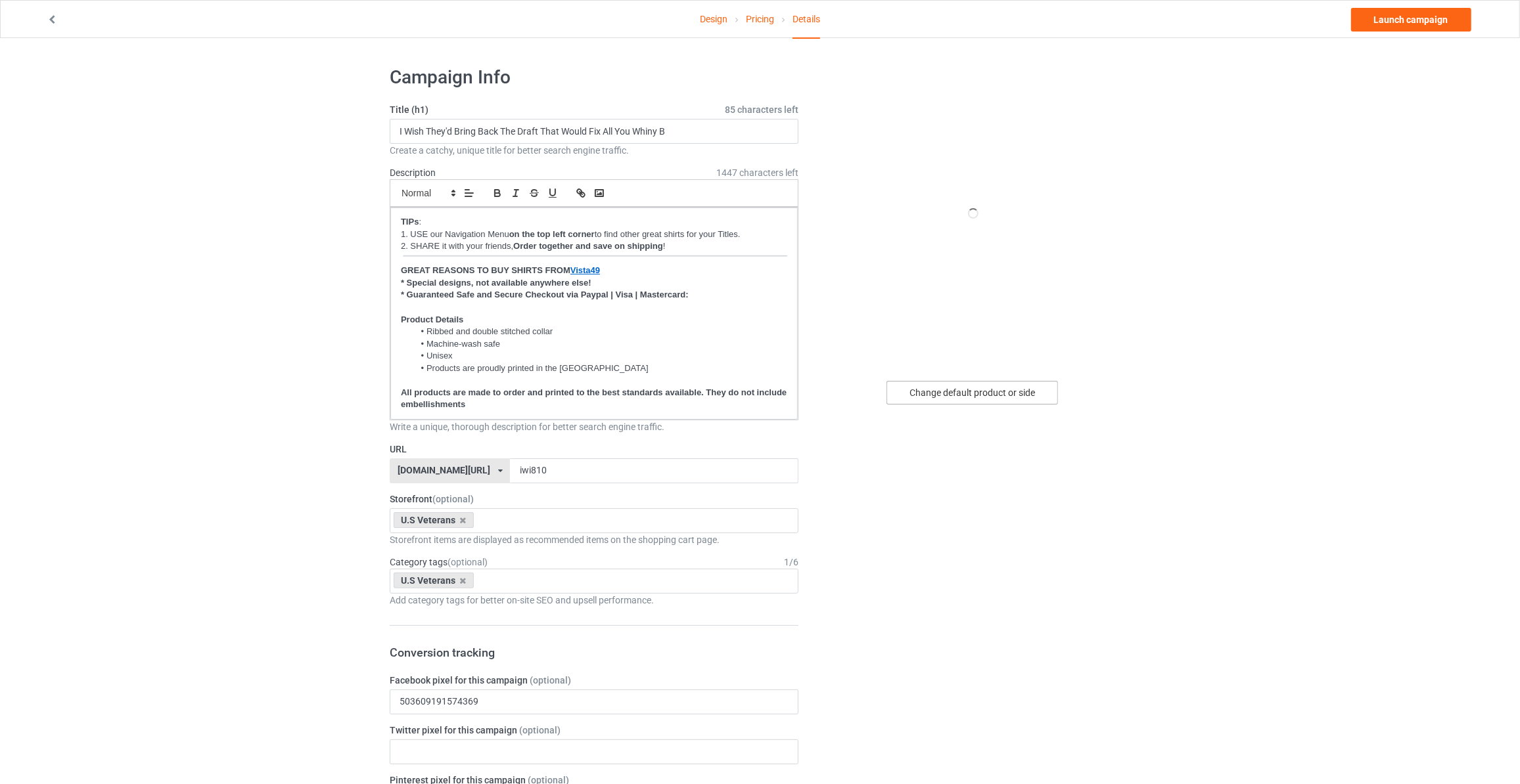
click at [983, 385] on div "Change default product or side" at bounding box center [972, 392] width 171 height 24
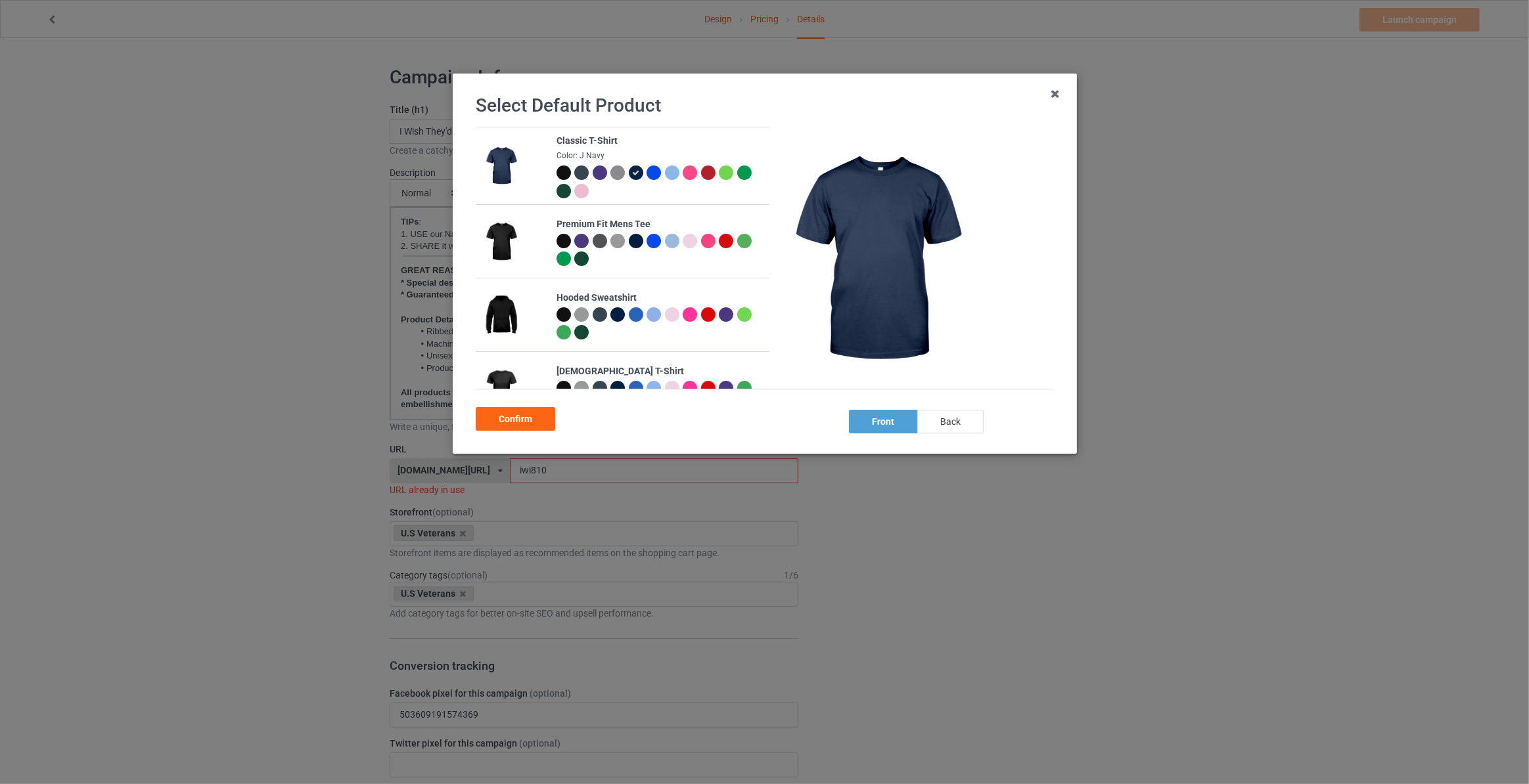
click at [955, 416] on div "back" at bounding box center [950, 422] width 67 height 24
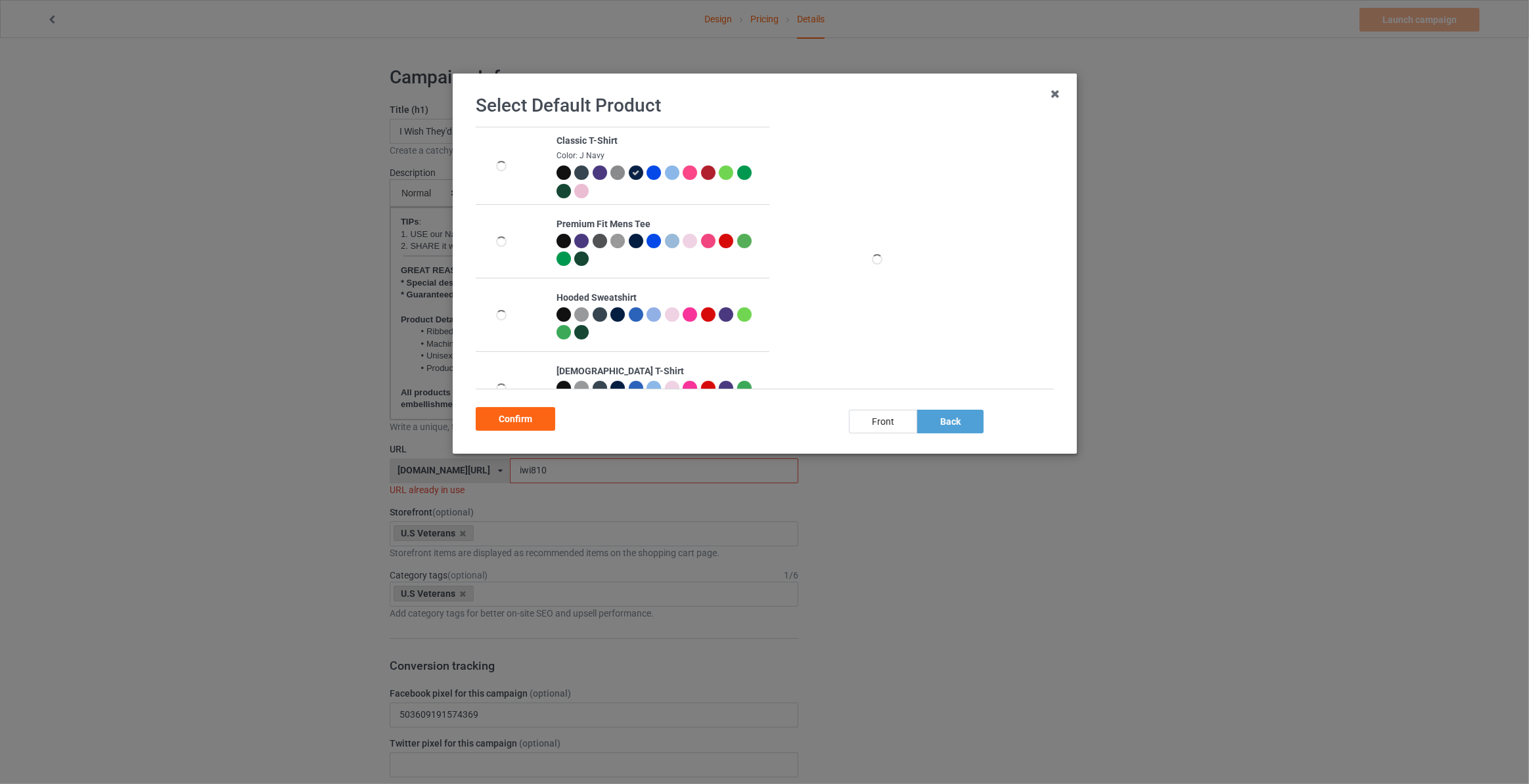
click at [561, 170] on div at bounding box center [562, 172] width 14 height 14
click at [532, 419] on div "Confirm" at bounding box center [515, 419] width 79 height 24
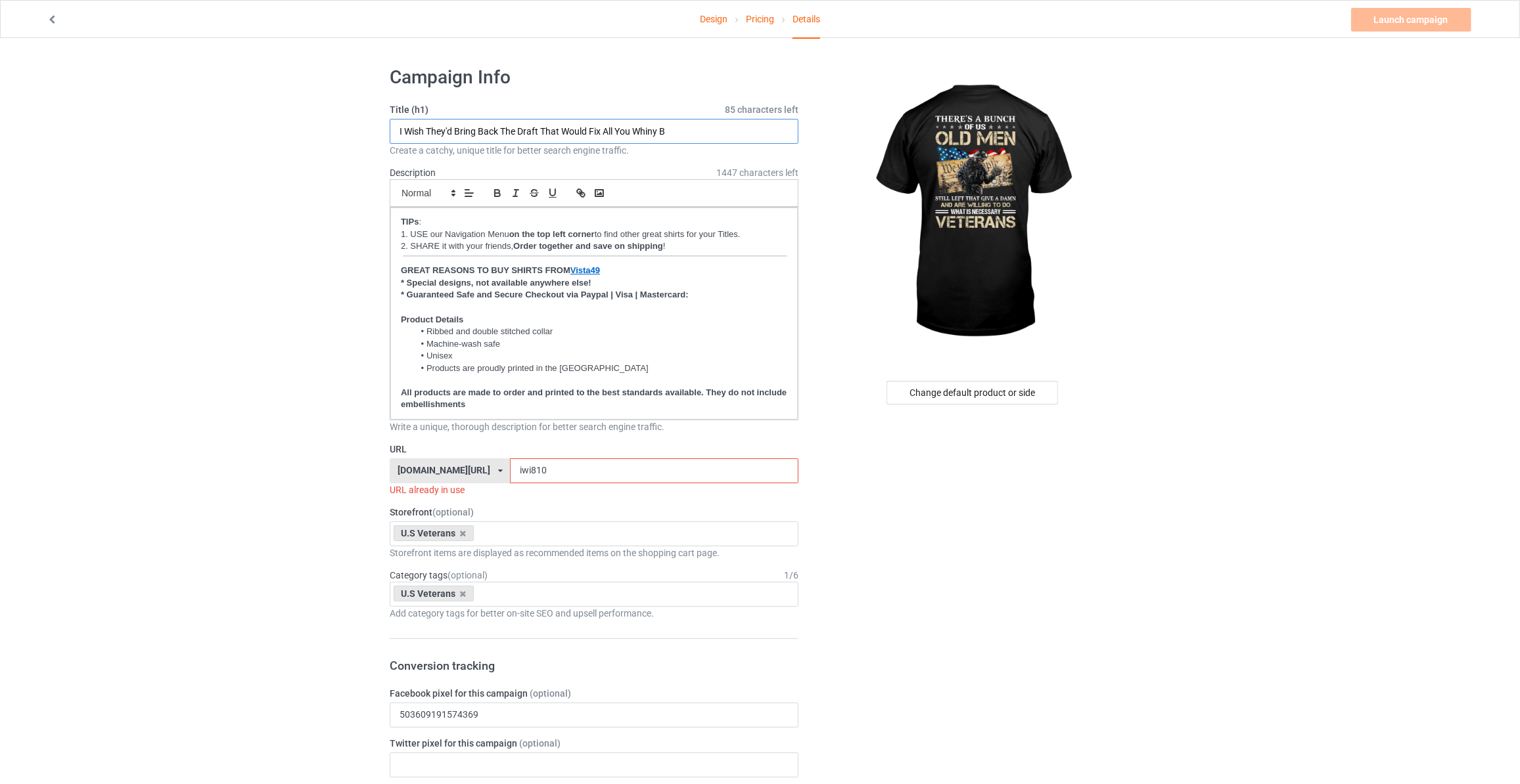
click at [603, 122] on input "I Wish They'd Bring Back The Draft That Would Fix All You Whiny B" at bounding box center [594, 132] width 409 height 25
type input "There's A Bunch Of Us Old Men"
drag, startPoint x: 546, startPoint y: 466, endPoint x: 160, endPoint y: 468, distance: 386.0
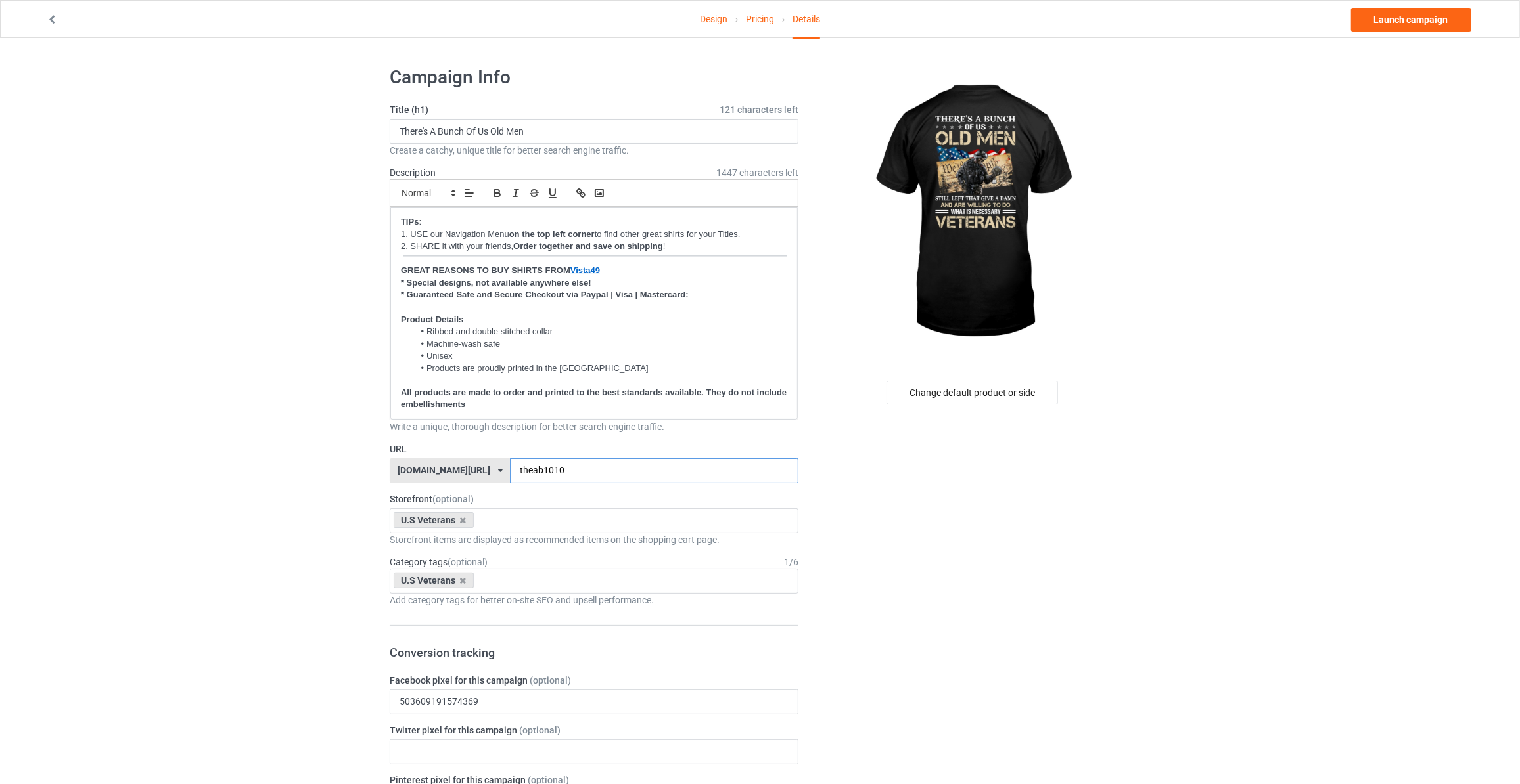
type input "theab1010"
click at [1402, 18] on link "Launch campaign" at bounding box center [1411, 19] width 120 height 24
